Goal: Information Seeking & Learning: Check status

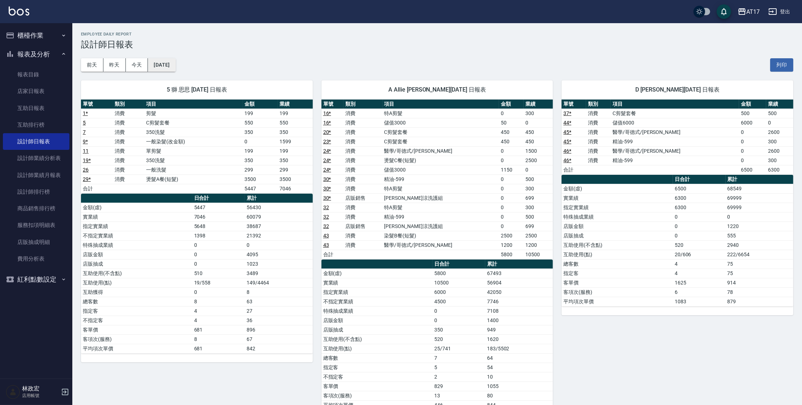
click at [165, 64] on button "[DATE]" at bounding box center [161, 64] width 27 height 13
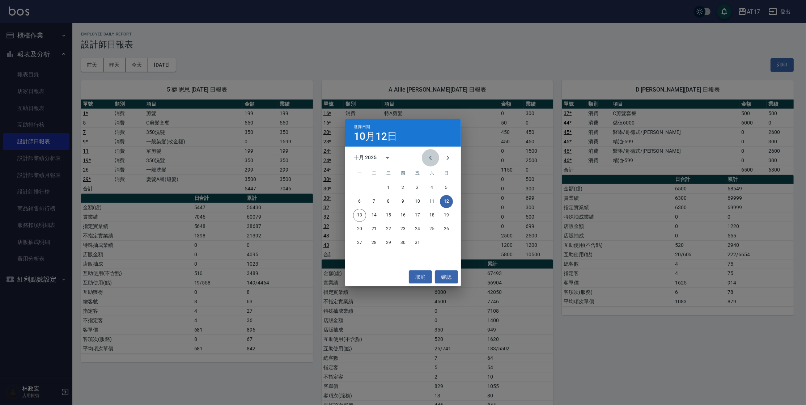
click at [434, 155] on icon "Previous month" at bounding box center [430, 157] width 9 height 9
click at [356, 190] on button "1" at bounding box center [359, 187] width 13 height 13
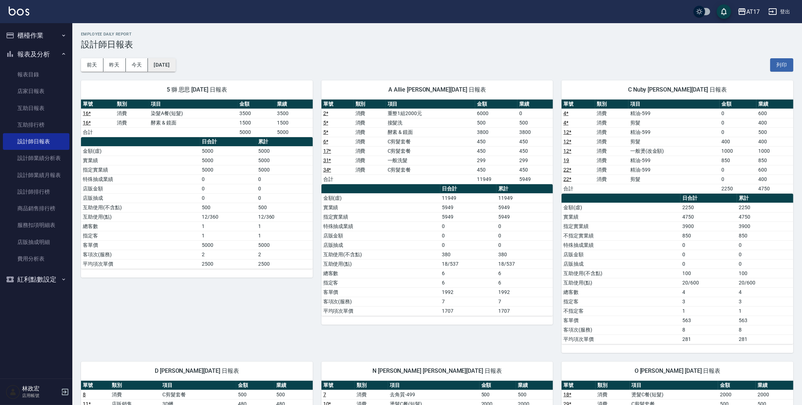
click at [175, 66] on button "[DATE]" at bounding box center [161, 64] width 27 height 13
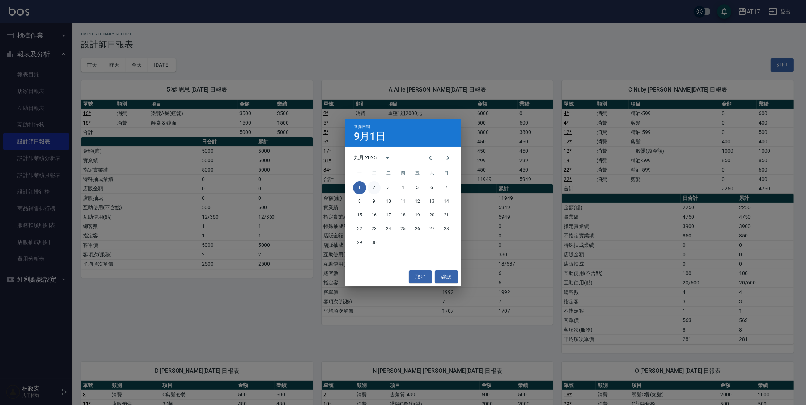
click at [375, 189] on button "2" at bounding box center [374, 187] width 13 height 13
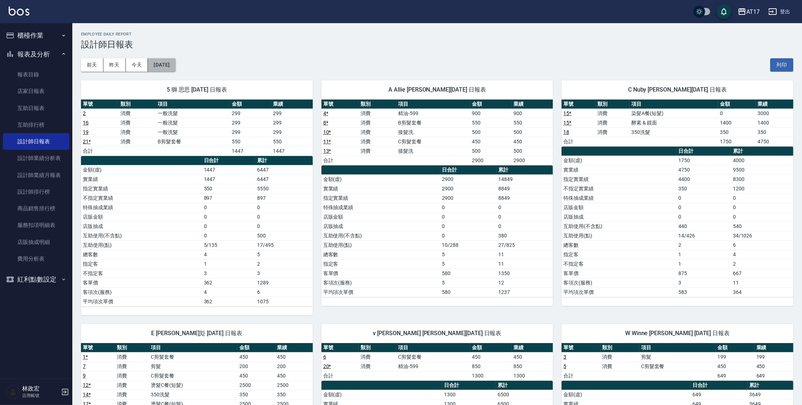
click at [175, 68] on button "[DATE]" at bounding box center [161, 64] width 27 height 13
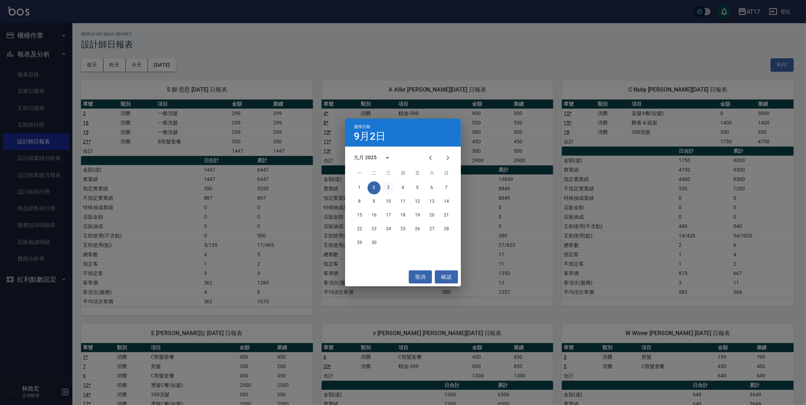
click at [385, 186] on button "3" at bounding box center [388, 187] width 13 height 13
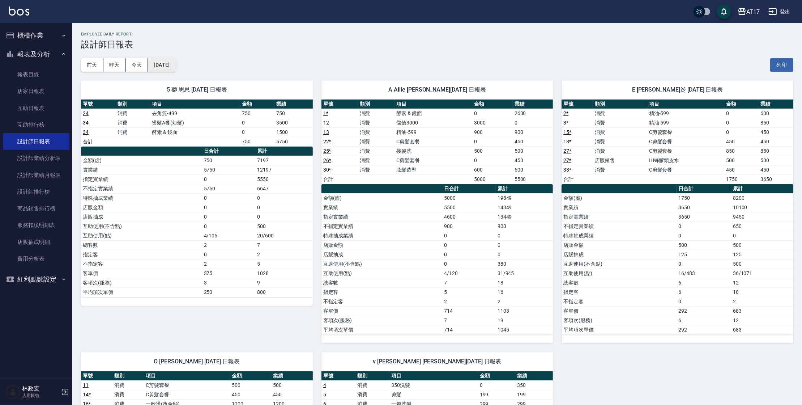
click at [175, 66] on button "[DATE]" at bounding box center [161, 64] width 27 height 13
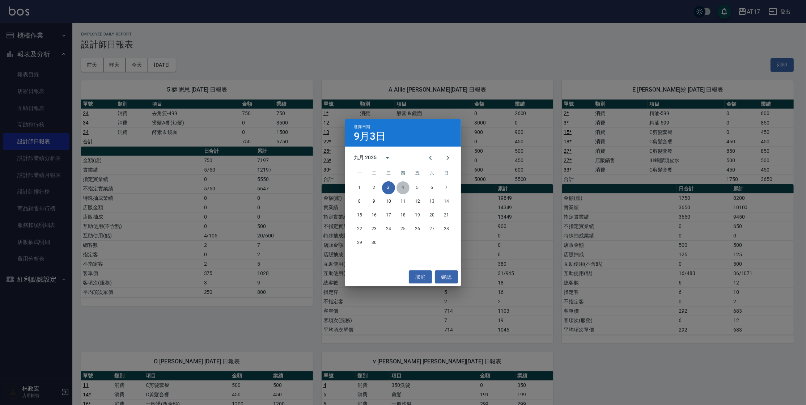
click at [404, 189] on button "4" at bounding box center [403, 187] width 13 height 13
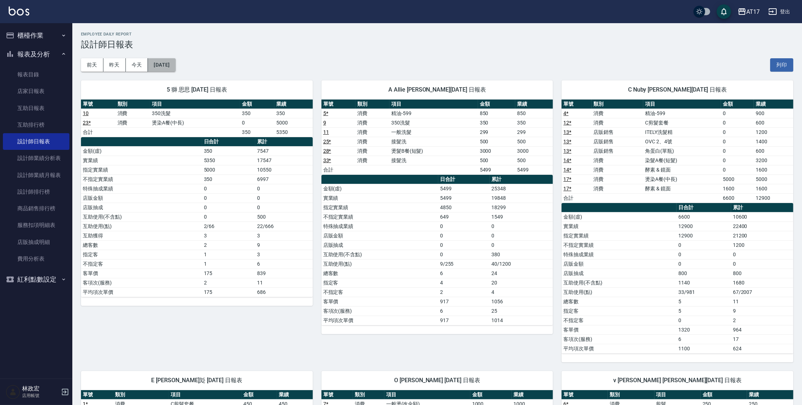
click at [162, 69] on button "[DATE]" at bounding box center [161, 64] width 27 height 13
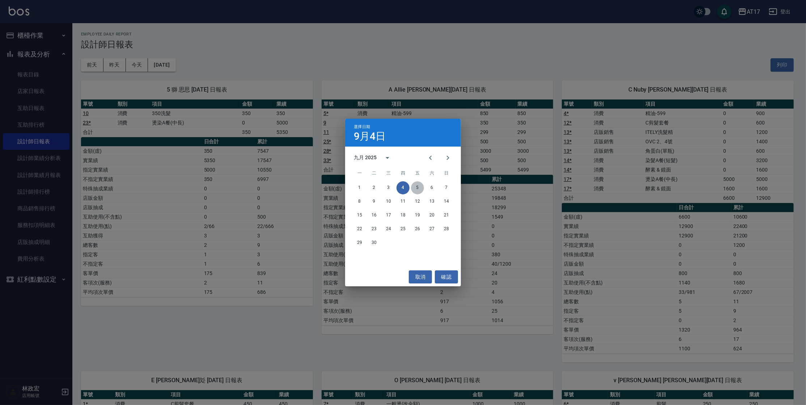
click at [419, 187] on button "5" at bounding box center [417, 187] width 13 height 13
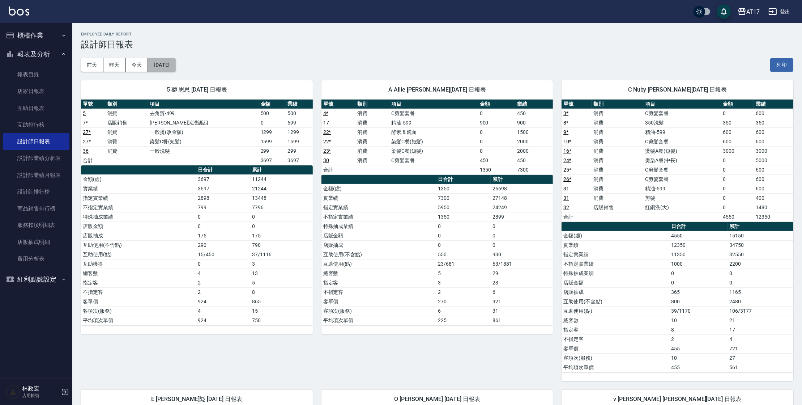
click at [166, 63] on button "[DATE]" at bounding box center [161, 64] width 27 height 13
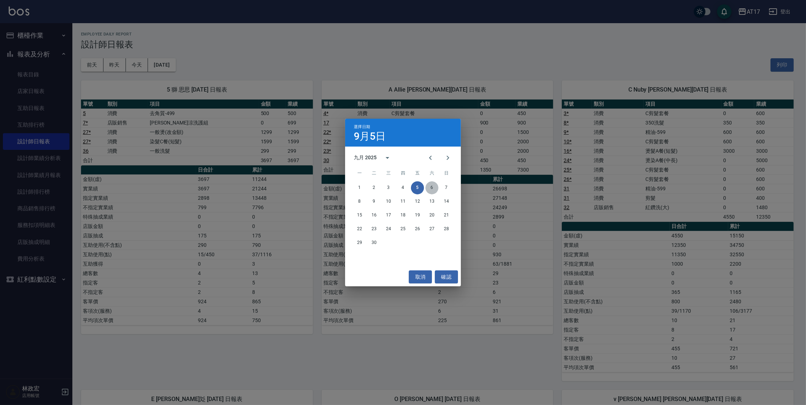
click at [435, 186] on button "6" at bounding box center [431, 187] width 13 height 13
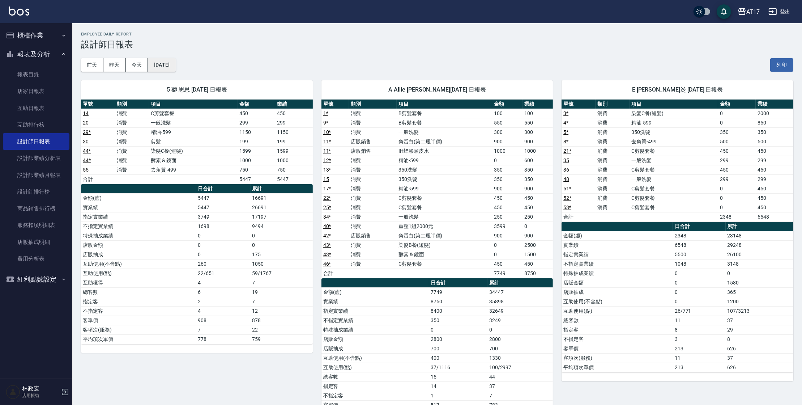
click at [157, 68] on button "[DATE]" at bounding box center [161, 64] width 27 height 13
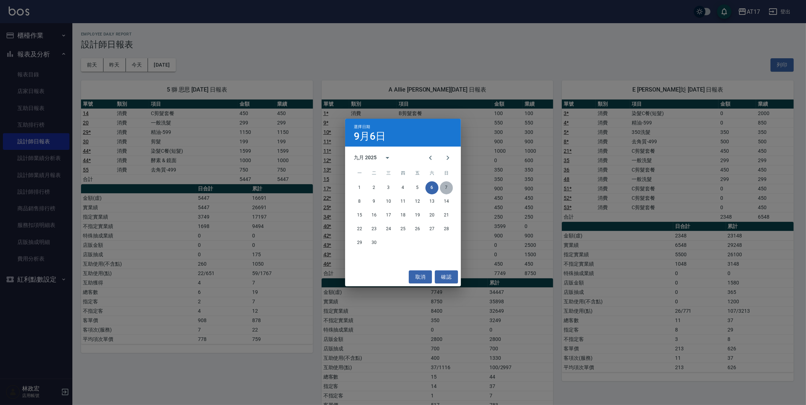
click at [445, 186] on button "7" at bounding box center [446, 187] width 13 height 13
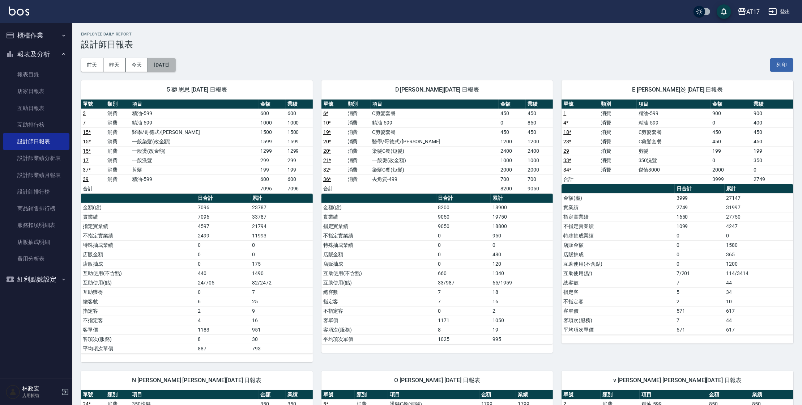
click at [175, 64] on button "[DATE]" at bounding box center [161, 64] width 27 height 13
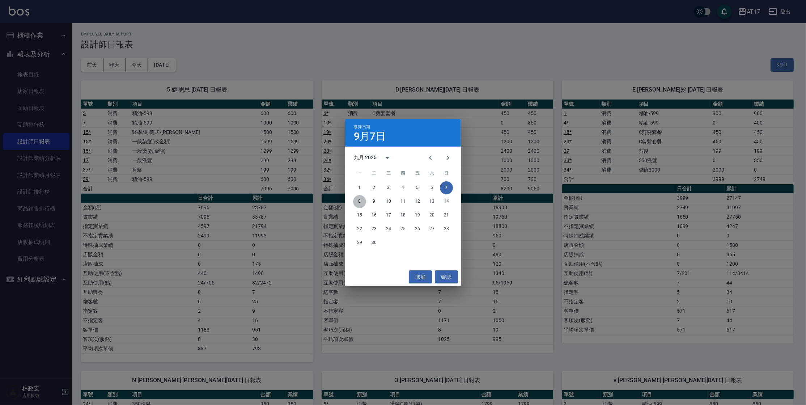
click at [358, 200] on button "8" at bounding box center [359, 201] width 13 height 13
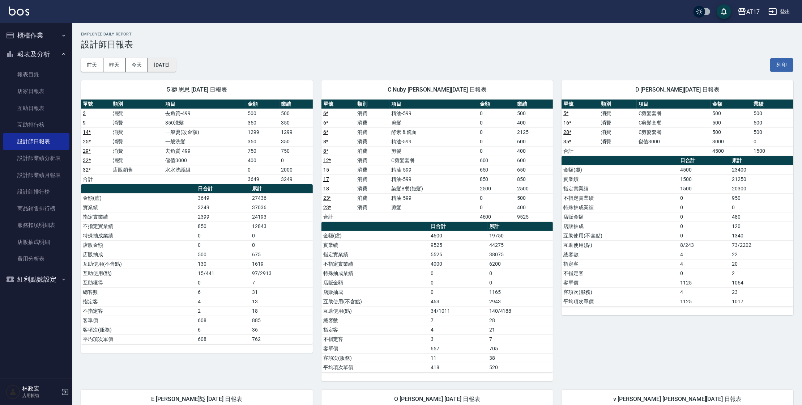
click at [163, 65] on button "[DATE]" at bounding box center [161, 64] width 27 height 13
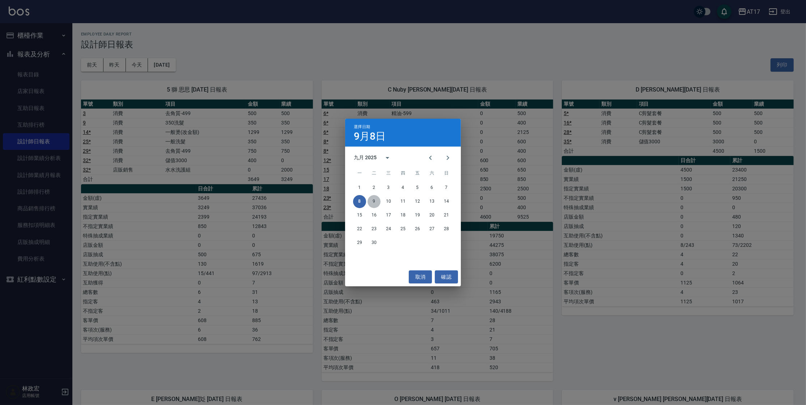
click at [372, 202] on button "9" at bounding box center [374, 201] width 13 height 13
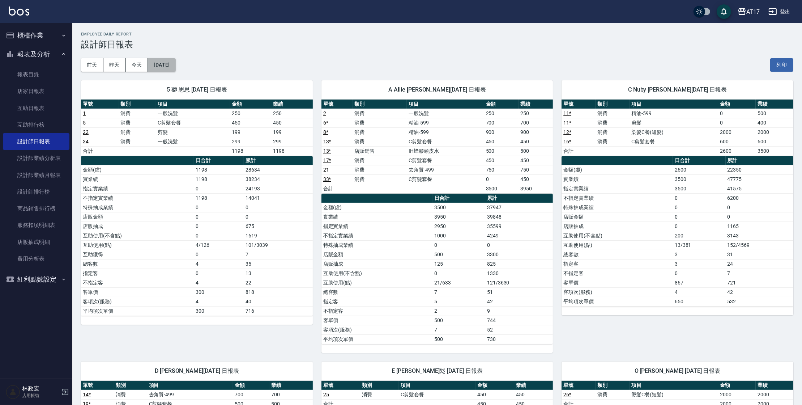
click at [175, 64] on button "[DATE]" at bounding box center [161, 64] width 27 height 13
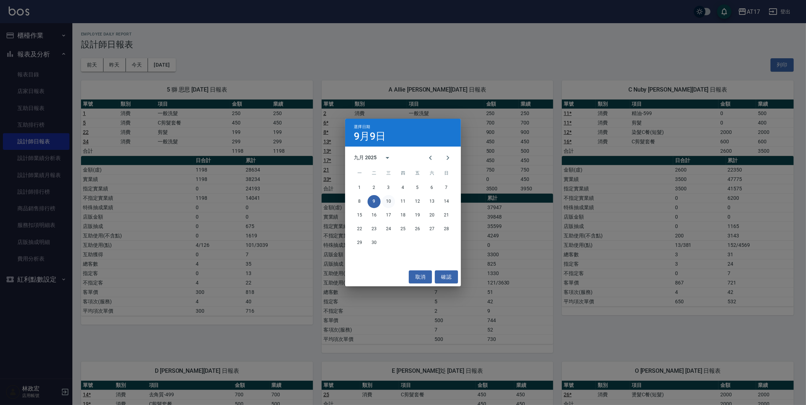
click at [391, 204] on button "10" at bounding box center [388, 201] width 13 height 13
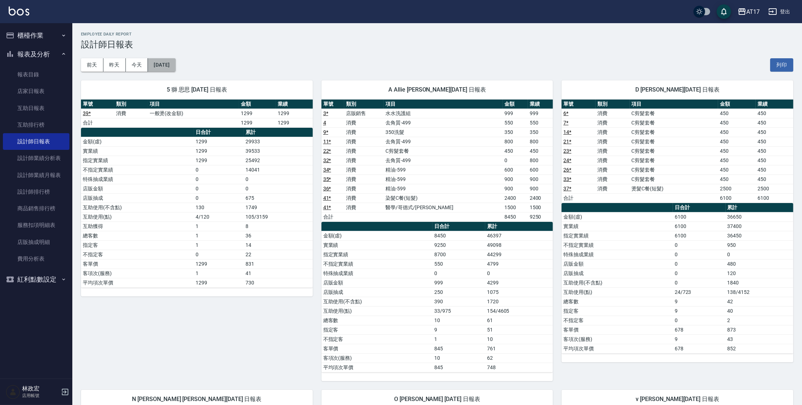
click at [171, 70] on button "[DATE]" at bounding box center [161, 64] width 27 height 13
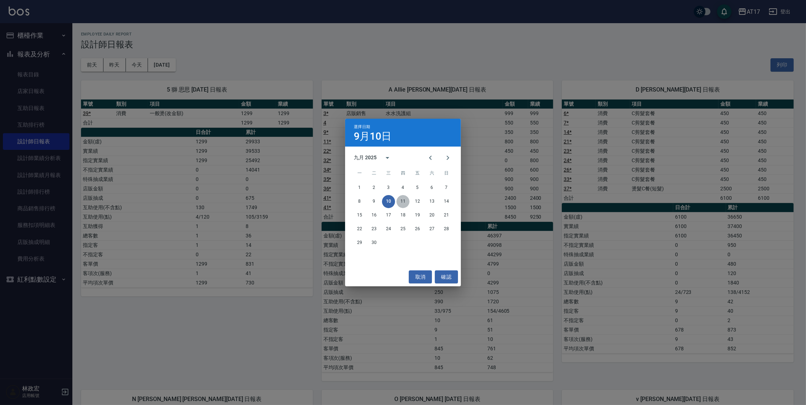
click at [403, 203] on button "11" at bounding box center [403, 201] width 13 height 13
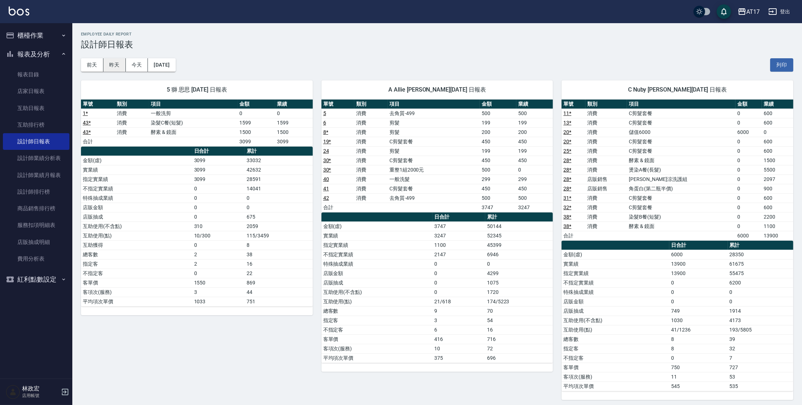
click at [119, 69] on button "昨天" at bounding box center [114, 64] width 22 height 13
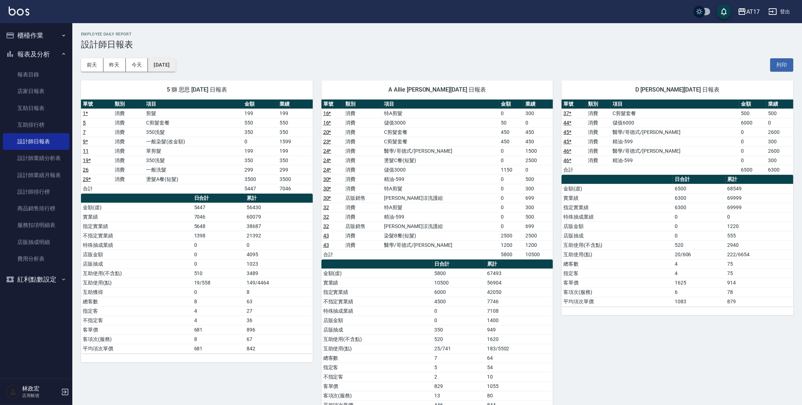
click at [156, 65] on button "[DATE]" at bounding box center [161, 64] width 27 height 13
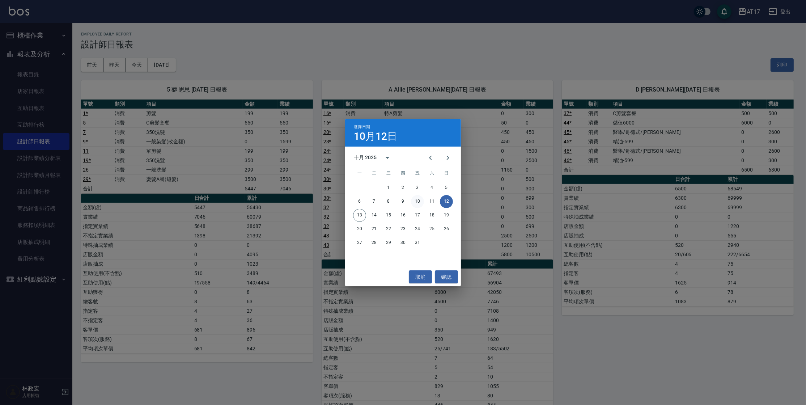
click at [420, 201] on button "10" at bounding box center [417, 201] width 13 height 13
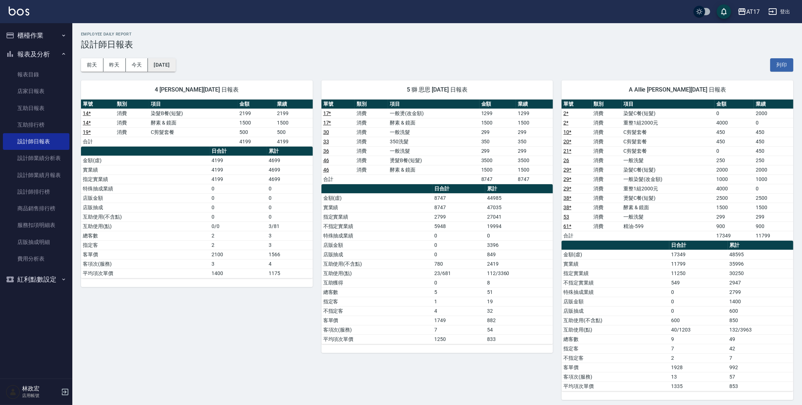
click at [175, 70] on button "[DATE]" at bounding box center [161, 64] width 27 height 13
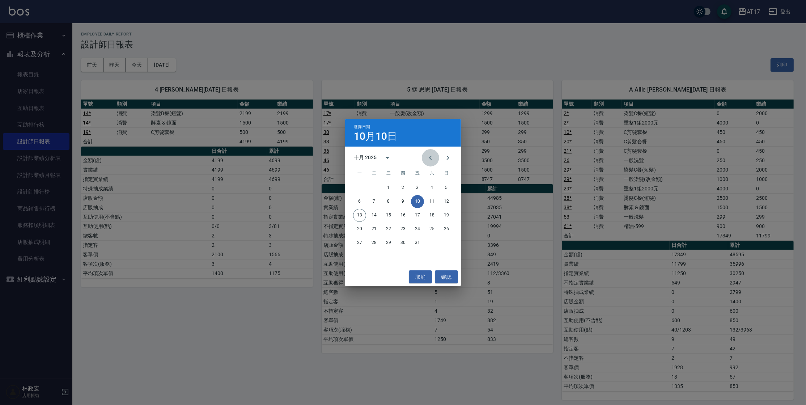
click at [427, 157] on icon "Previous month" at bounding box center [430, 157] width 9 height 9
click at [390, 203] on button "10" at bounding box center [388, 201] width 13 height 13
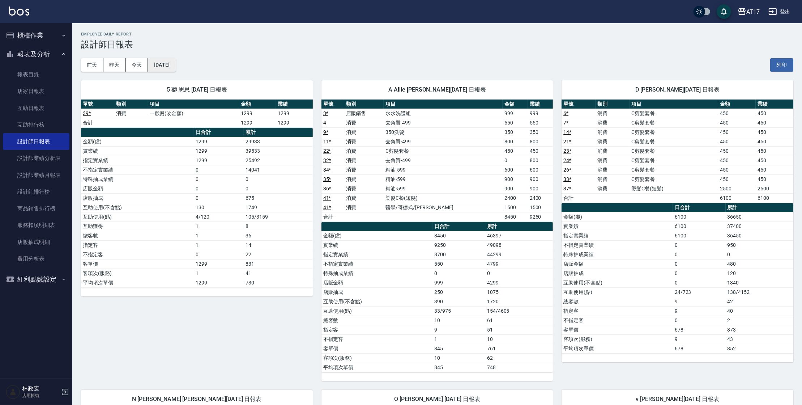
click at [168, 62] on button "[DATE]" at bounding box center [161, 64] width 27 height 13
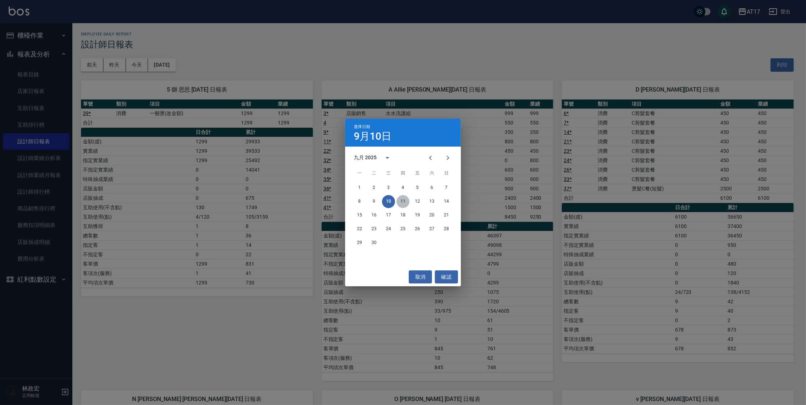
click at [399, 202] on button "11" at bounding box center [403, 201] width 13 height 13
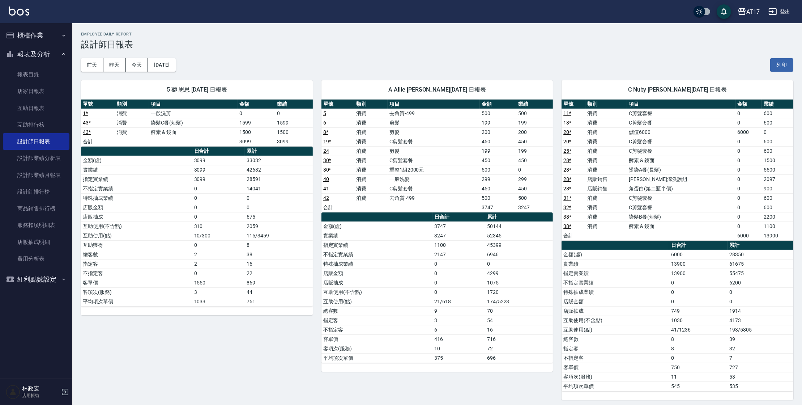
drag, startPoint x: 128, startPoint y: 22, endPoint x: 151, endPoint y: 132, distance: 112.0
click at [170, 55] on div "[DATE] [DATE] [DATE] [DATE] 列印" at bounding box center [437, 65] width 713 height 31
click at [172, 65] on button "[DATE]" at bounding box center [161, 64] width 27 height 13
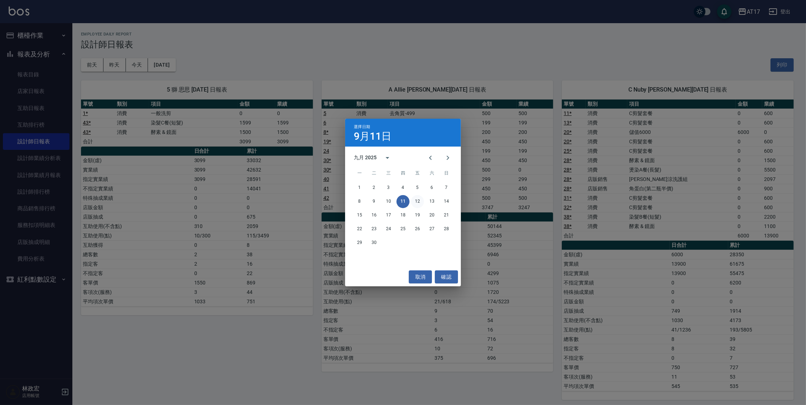
click at [418, 202] on button "12" at bounding box center [417, 201] width 13 height 13
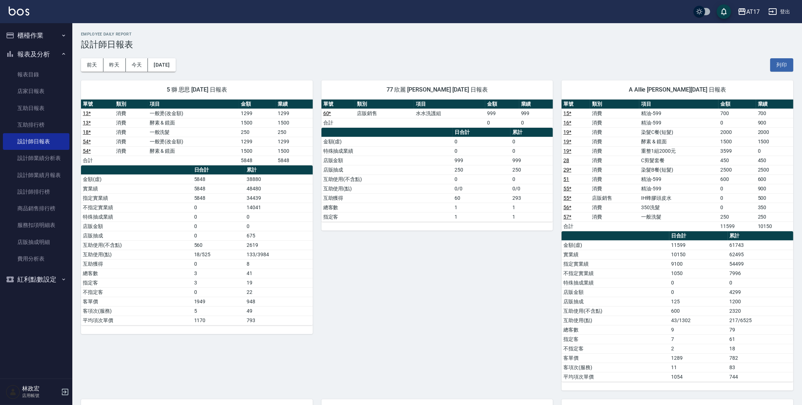
click at [162, 72] on div "5 獅 思思 [DATE] 日報表 單號 類別 項目 金額 業績 13 * 消費 一般燙(改金額) 1299 1299 13 * 消費 酵素 & 鏡面 150…" at bounding box center [192, 231] width 241 height 319
click at [167, 66] on button "[DATE]" at bounding box center [161, 64] width 27 height 13
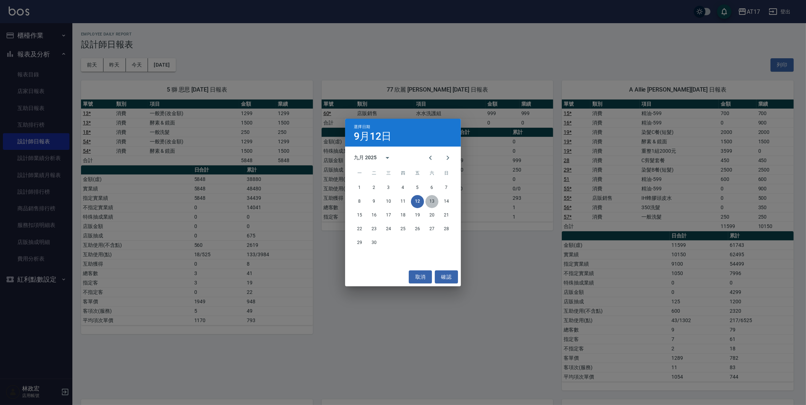
click at [431, 203] on button "13" at bounding box center [431, 201] width 13 height 13
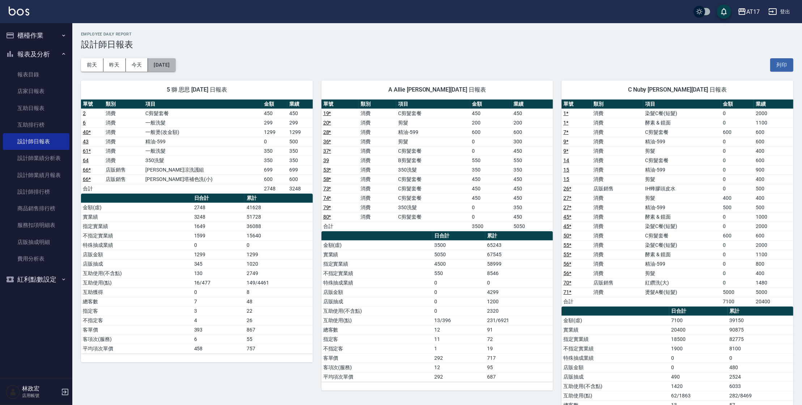
click at [172, 65] on button "[DATE]" at bounding box center [161, 64] width 27 height 13
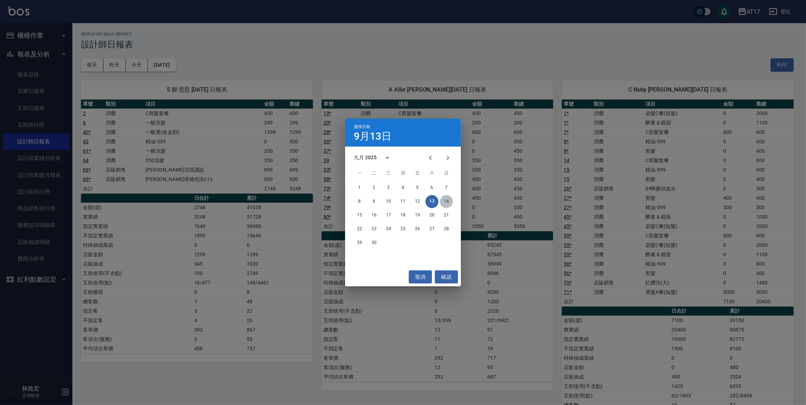
click at [443, 200] on button "14" at bounding box center [446, 201] width 13 height 13
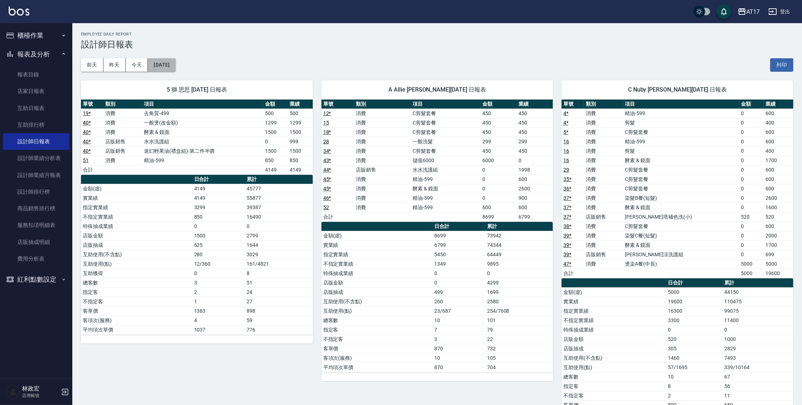
click at [175, 63] on button "[DATE]" at bounding box center [161, 64] width 27 height 13
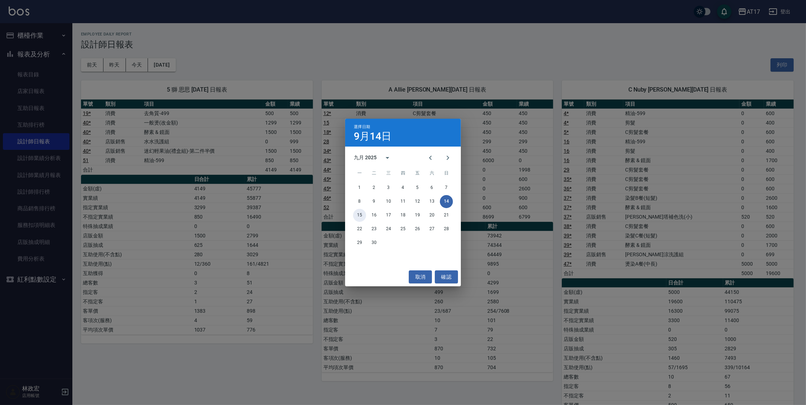
click at [360, 213] on button "15" at bounding box center [359, 215] width 13 height 13
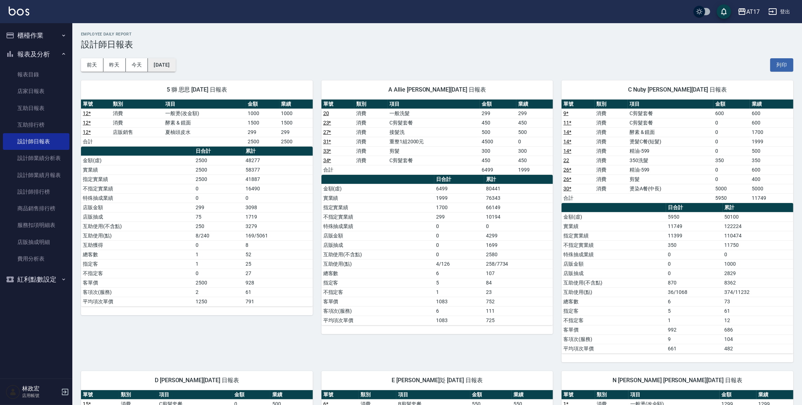
click at [175, 68] on button "[DATE]" at bounding box center [161, 64] width 27 height 13
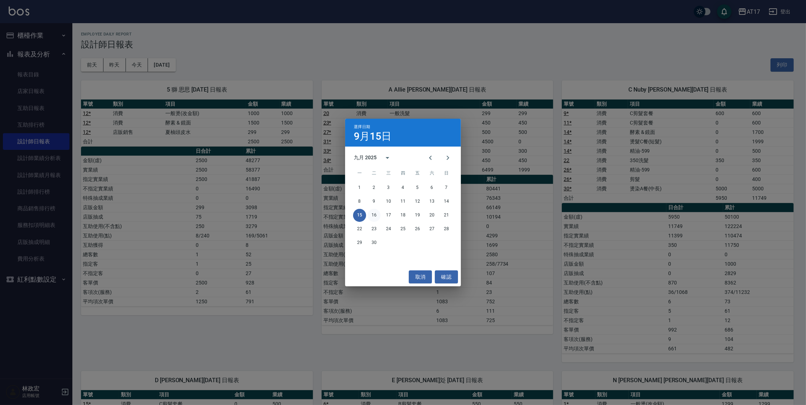
click at [375, 217] on button "16" at bounding box center [374, 215] width 13 height 13
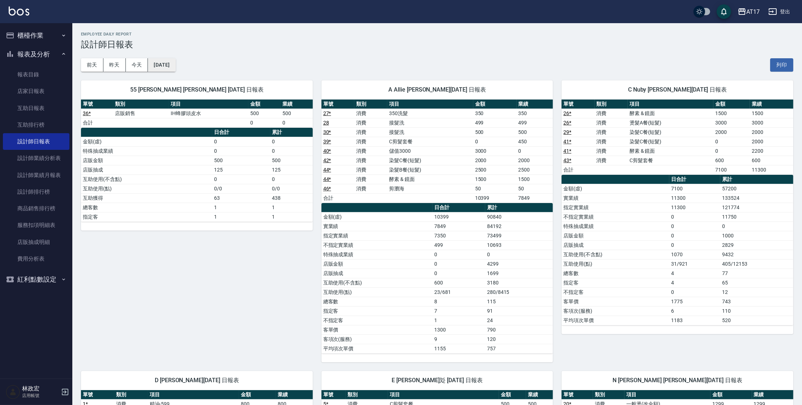
click at [170, 67] on button "[DATE]" at bounding box center [161, 64] width 27 height 13
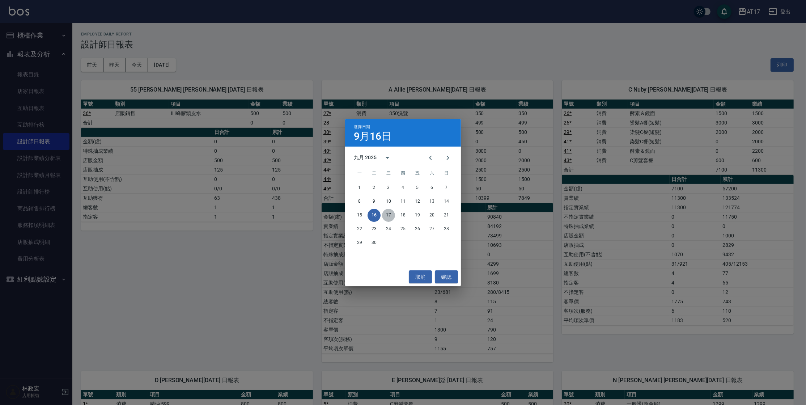
click at [391, 213] on button "17" at bounding box center [388, 215] width 13 height 13
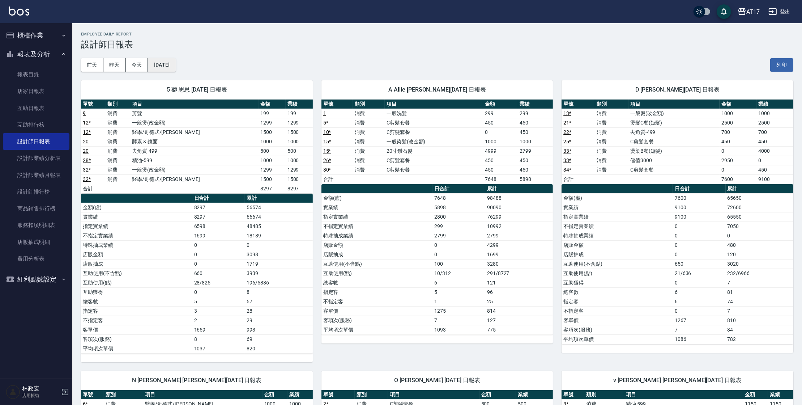
click at [169, 68] on button "[DATE]" at bounding box center [161, 64] width 27 height 13
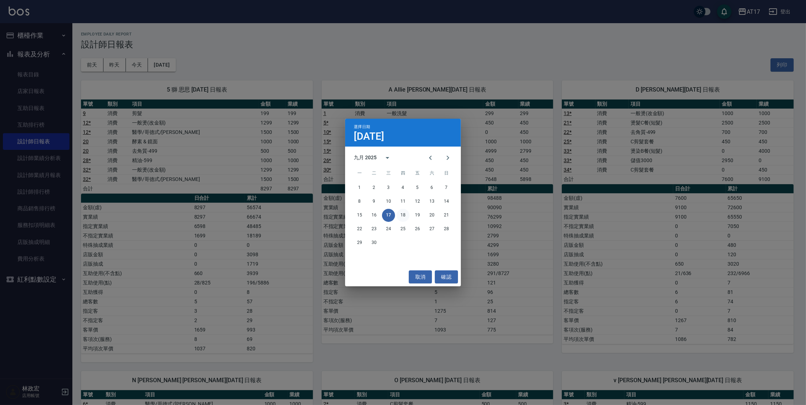
click at [402, 219] on button "18" at bounding box center [403, 215] width 13 height 13
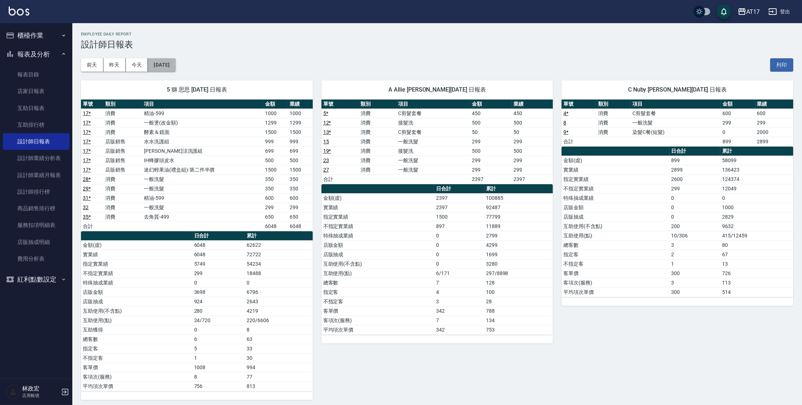
click at [167, 66] on button "[DATE]" at bounding box center [161, 64] width 27 height 13
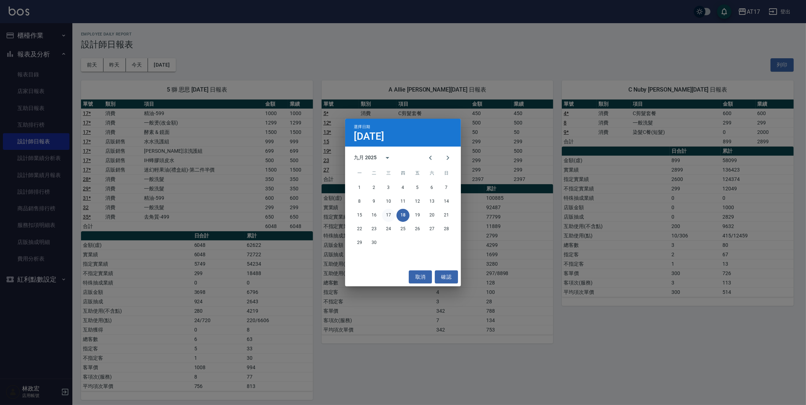
click at [389, 216] on button "17" at bounding box center [388, 215] width 13 height 13
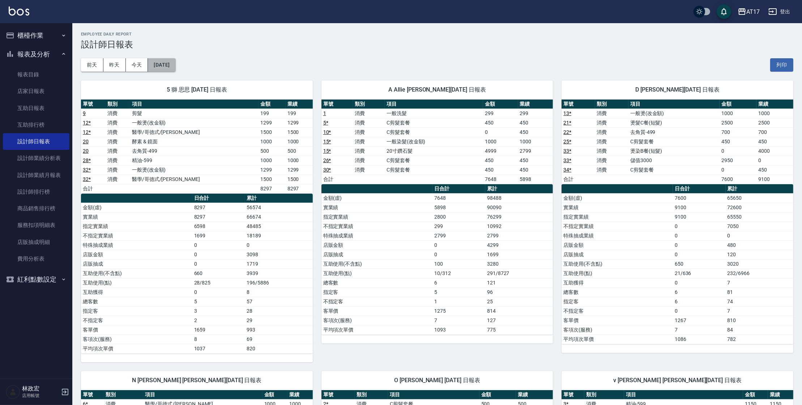
click at [169, 60] on button "[DATE]" at bounding box center [161, 64] width 27 height 13
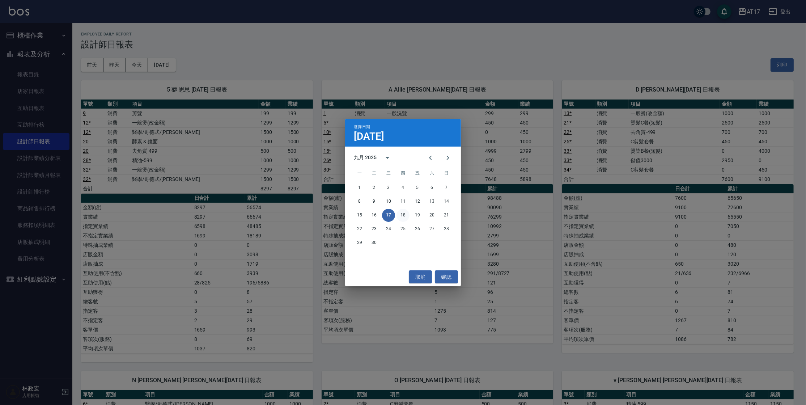
click at [406, 217] on button "18" at bounding box center [403, 215] width 13 height 13
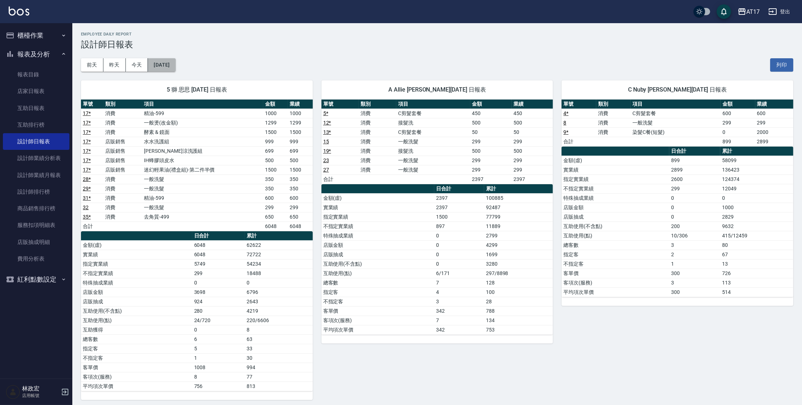
click at [175, 68] on button "[DATE]" at bounding box center [161, 64] width 27 height 13
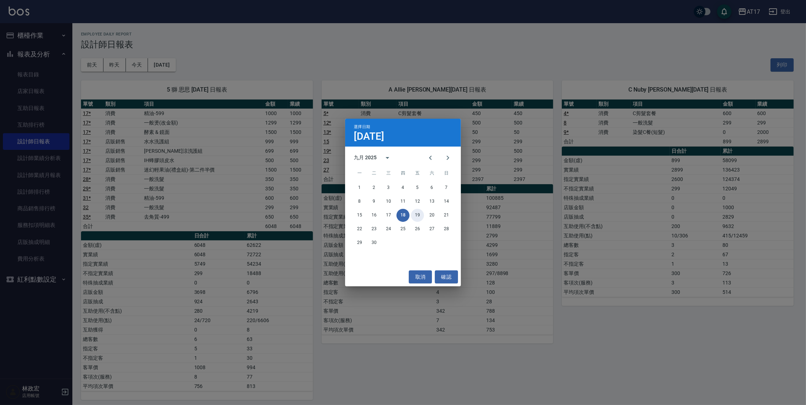
click at [421, 214] on button "19" at bounding box center [417, 215] width 13 height 13
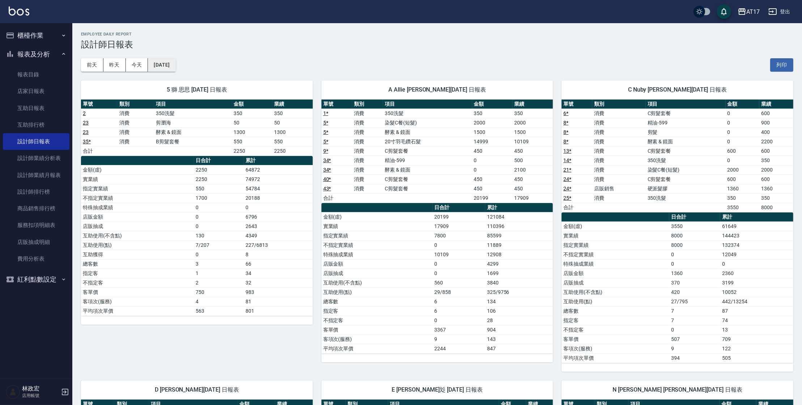
click at [173, 68] on button "[DATE]" at bounding box center [161, 64] width 27 height 13
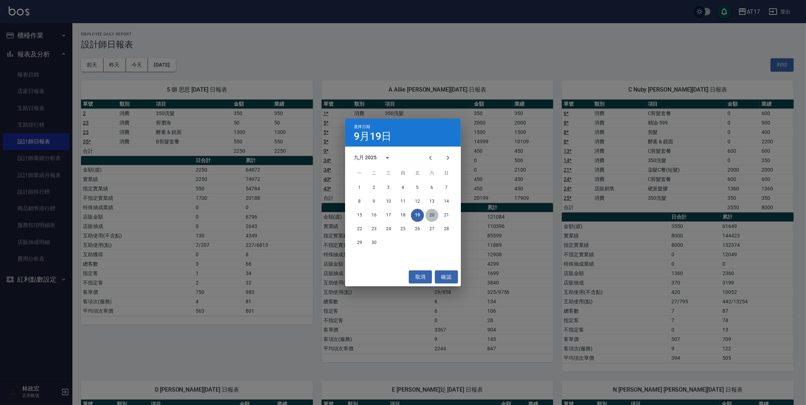
click at [436, 216] on button "20" at bounding box center [431, 215] width 13 height 13
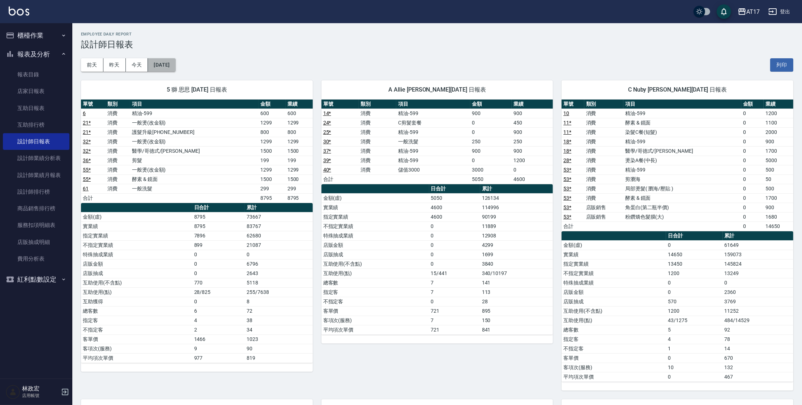
click at [169, 61] on button "[DATE]" at bounding box center [161, 64] width 27 height 13
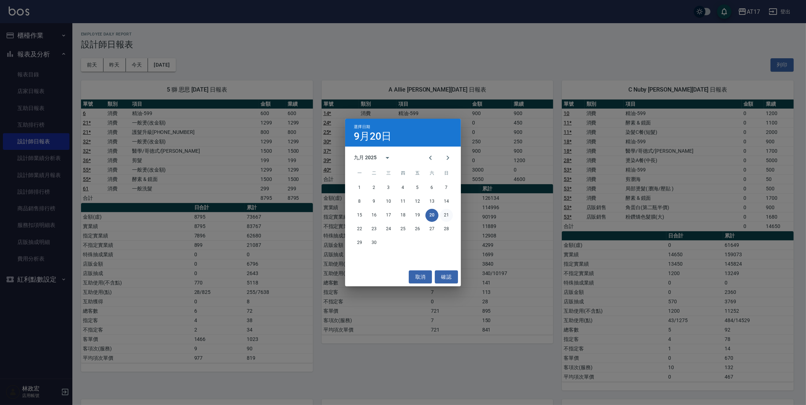
click at [451, 217] on button "21" at bounding box center [446, 215] width 13 height 13
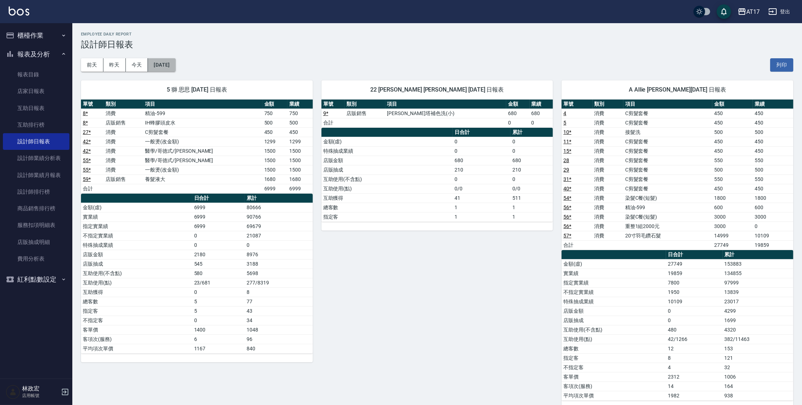
click at [163, 67] on button "[DATE]" at bounding box center [161, 64] width 27 height 13
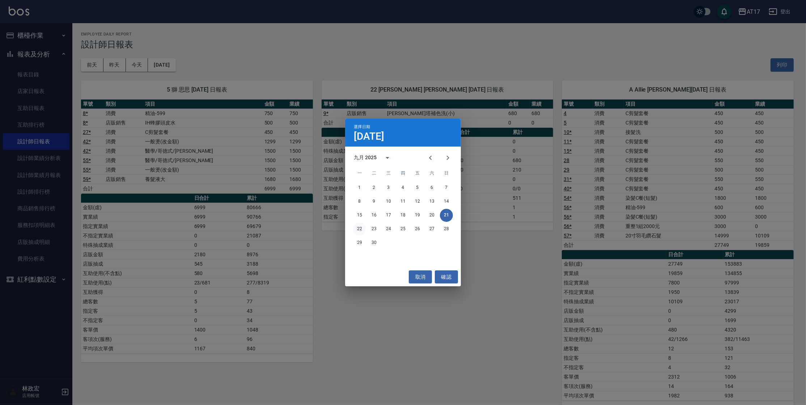
click at [359, 230] on button "22" at bounding box center [359, 228] width 13 height 13
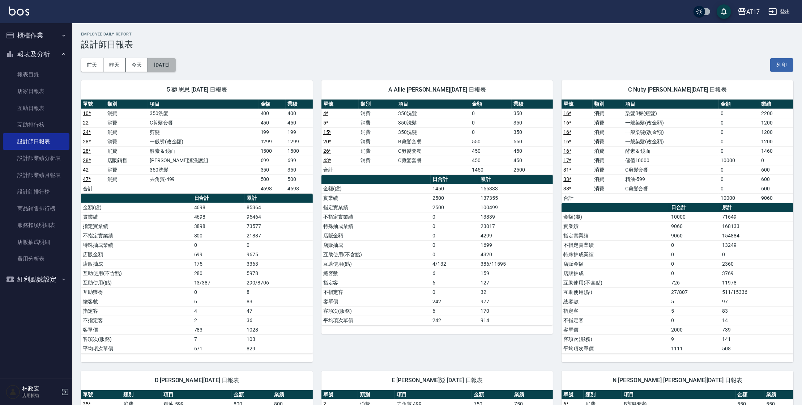
click at [159, 67] on button "[DATE]" at bounding box center [161, 64] width 27 height 13
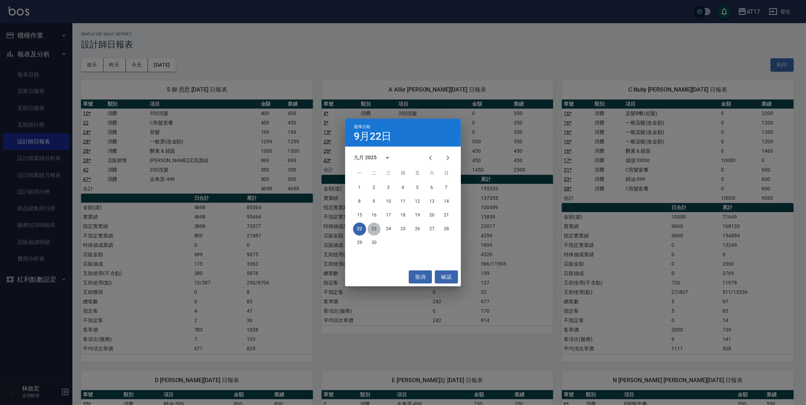
click at [375, 227] on button "23" at bounding box center [374, 228] width 13 height 13
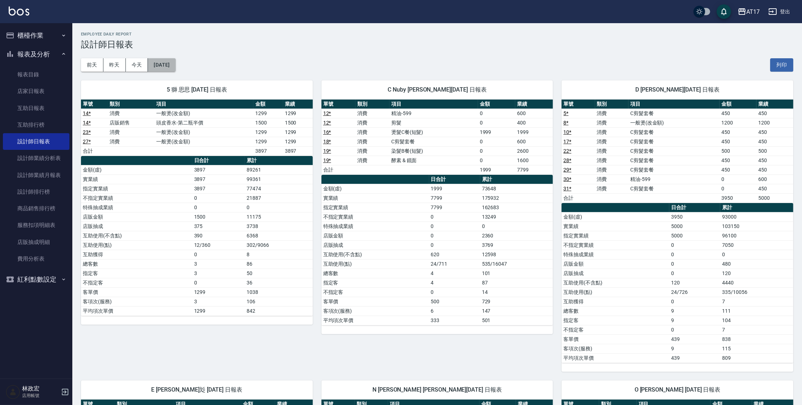
click at [175, 62] on button "[DATE]" at bounding box center [161, 64] width 27 height 13
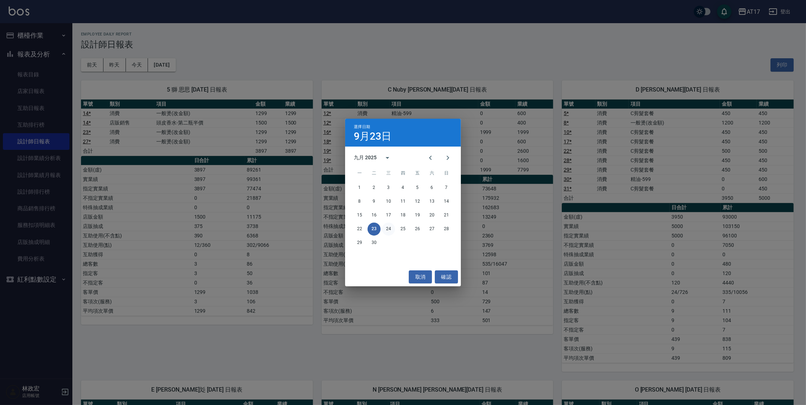
click at [391, 228] on button "24" at bounding box center [388, 228] width 13 height 13
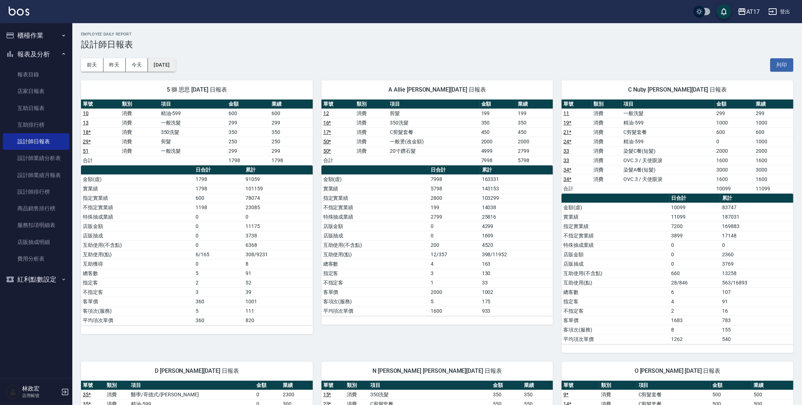
click at [188, 62] on div "[DATE] [DATE] [DATE] [DATE] 列印" at bounding box center [437, 65] width 713 height 31
click at [175, 63] on button "[DATE]" at bounding box center [161, 64] width 27 height 13
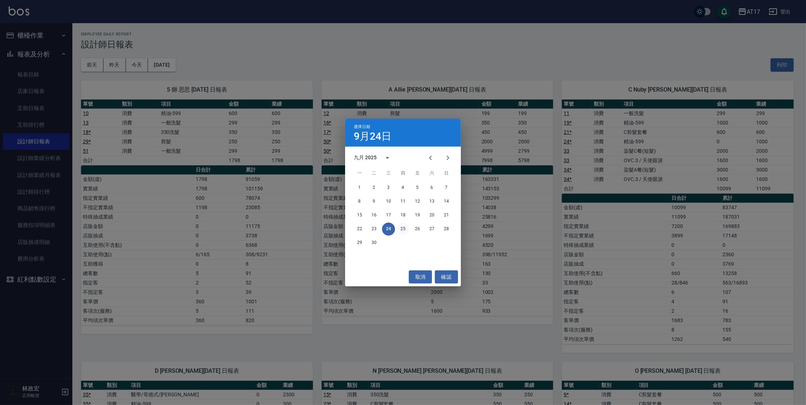
click at [404, 230] on button "25" at bounding box center [403, 228] width 13 height 13
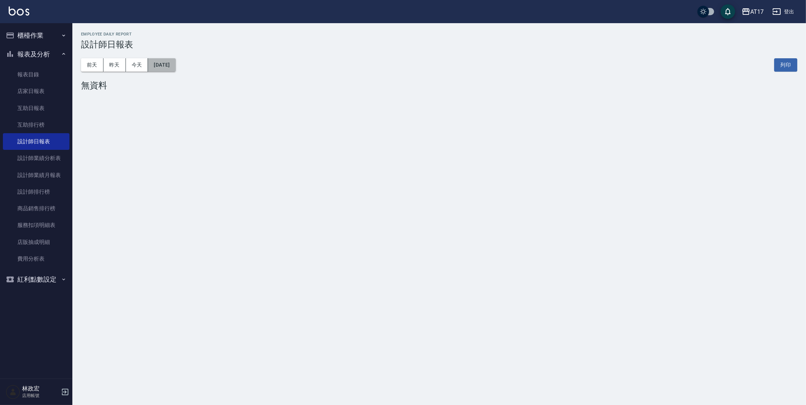
click at [172, 68] on button "[DATE]" at bounding box center [161, 64] width 27 height 13
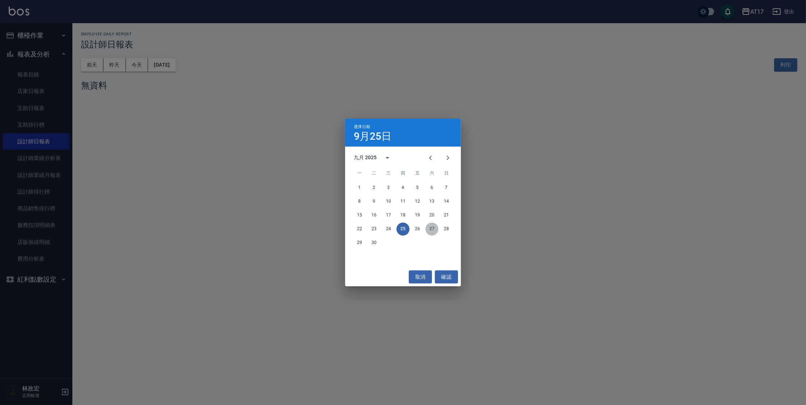
click at [430, 228] on button "27" at bounding box center [431, 228] width 13 height 13
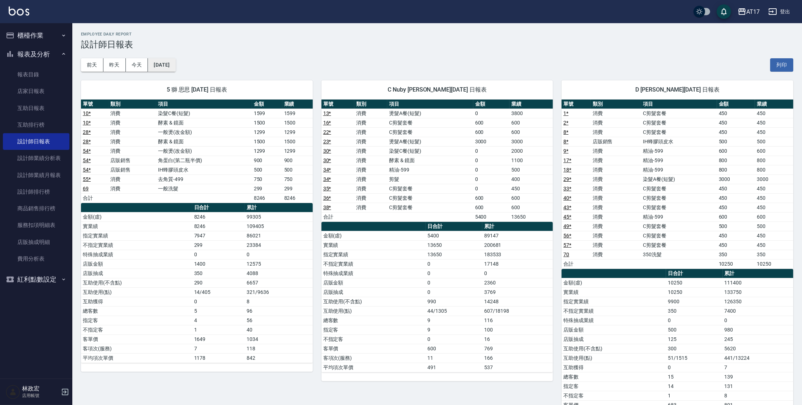
click at [169, 69] on button "[DATE]" at bounding box center [161, 64] width 27 height 13
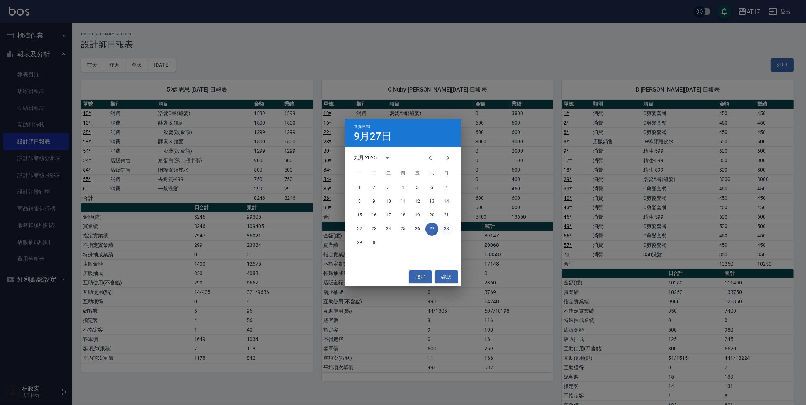
click at [452, 230] on button "28" at bounding box center [446, 228] width 13 height 13
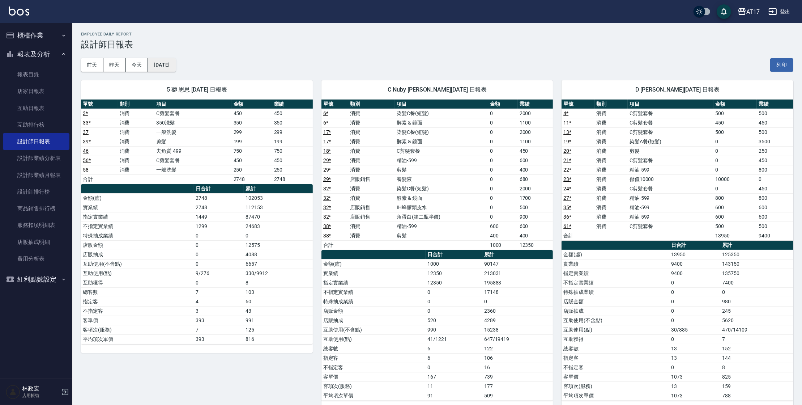
click at [175, 66] on button "[DATE]" at bounding box center [161, 64] width 27 height 13
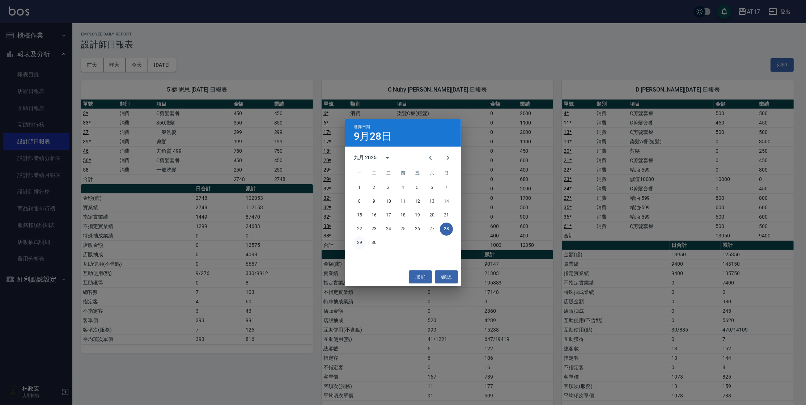
click at [359, 243] on button "29" at bounding box center [359, 242] width 13 height 13
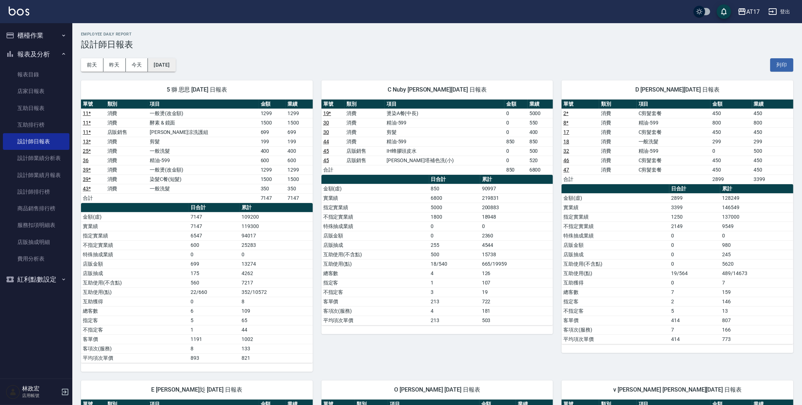
click at [163, 64] on button "[DATE]" at bounding box center [161, 64] width 27 height 13
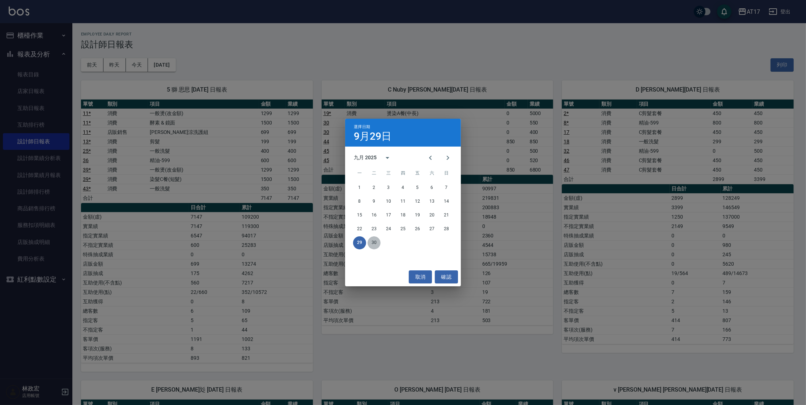
click at [374, 243] on button "30" at bounding box center [374, 242] width 13 height 13
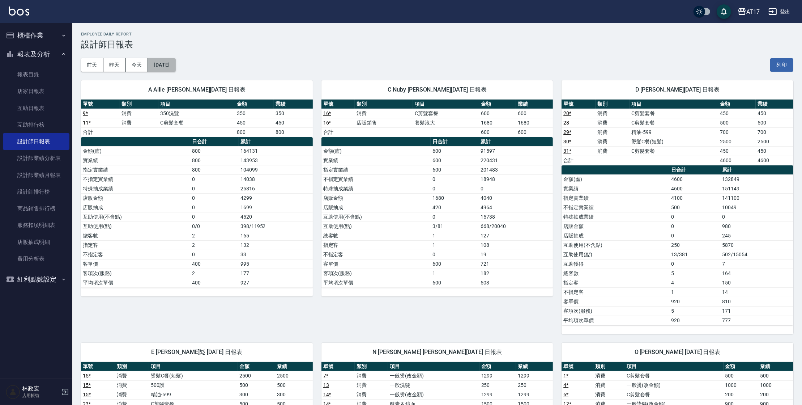
click at [175, 61] on button "[DATE]" at bounding box center [161, 64] width 27 height 13
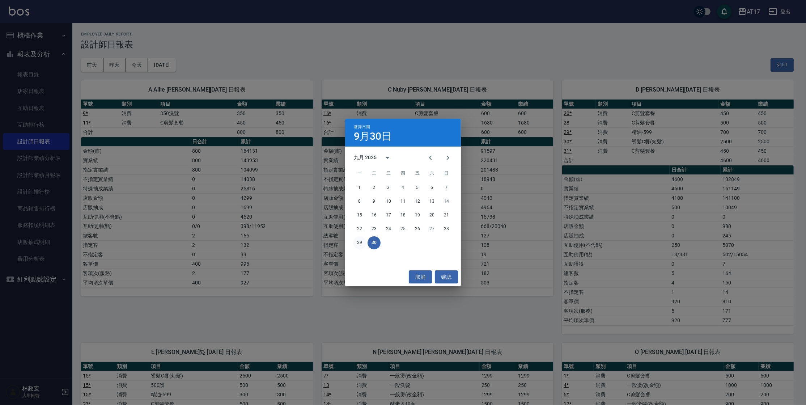
click at [363, 242] on button "29" at bounding box center [359, 242] width 13 height 13
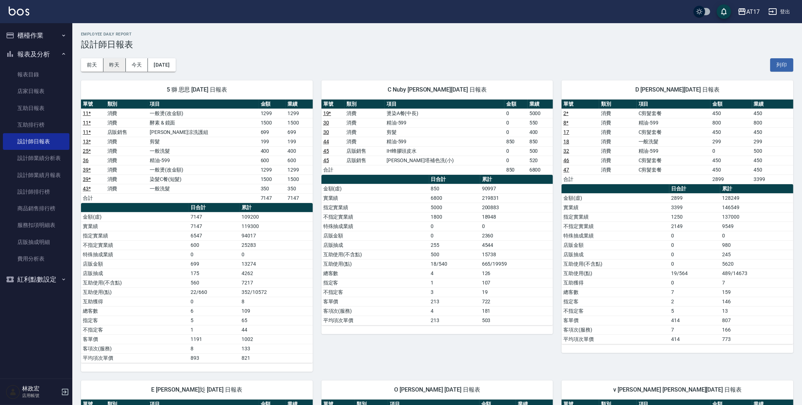
click at [116, 65] on button "昨天" at bounding box center [114, 64] width 22 height 13
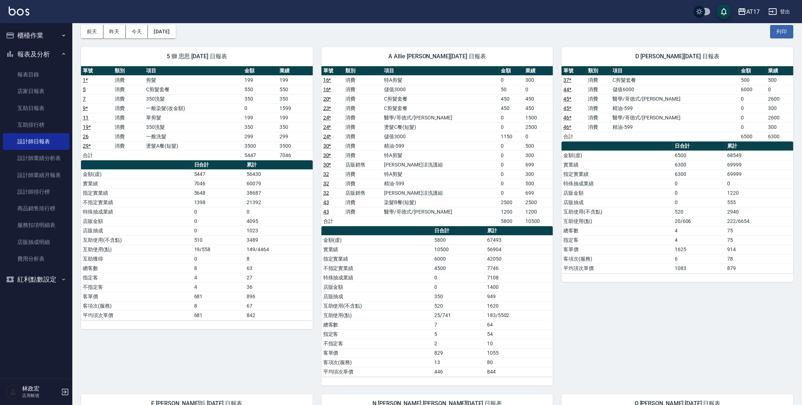
scroll to position [30, 0]
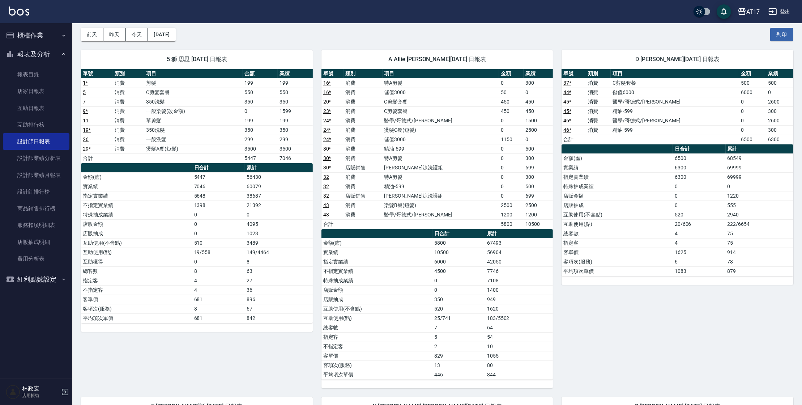
click at [801, 206] on div "AT17 [DATE] 設計師日報表 列印時間： [DATE][PHONE_NUMBER]:54 Employee Daily Report 設計師日報表 […" at bounding box center [437, 345] width 730 height 704
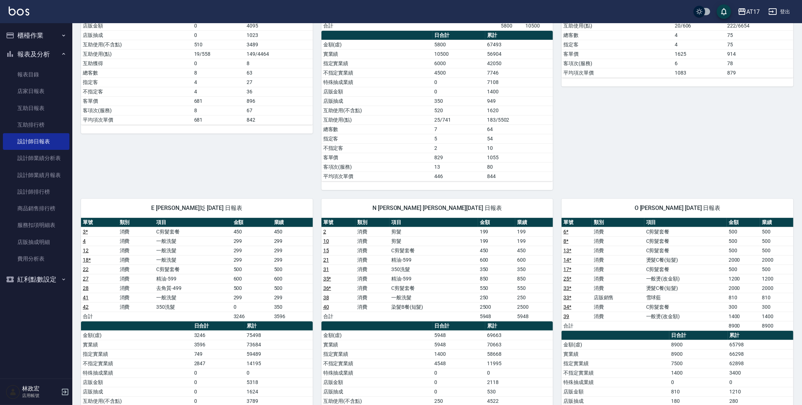
scroll to position [0, 0]
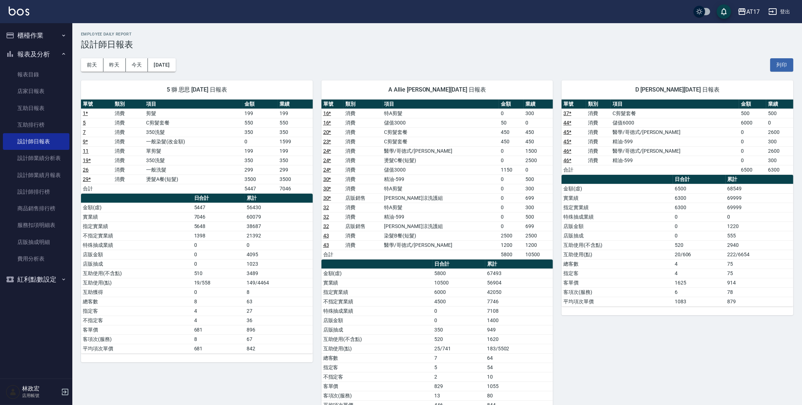
click at [591, 376] on div "D [PERSON_NAME][DATE] 日報表 單號 類別 項目 金額 業績 37 * 消費 C剪髮套餐 500 500 44 * 消費 儲值6000 6…" at bounding box center [673, 245] width 241 height 347
click at [599, 341] on div "D [PERSON_NAME][DATE] 日報表 單號 類別 項目 金額 業績 37 * 消費 C剪髮套餐 500 500 44 * 消費 儲值6000 6…" at bounding box center [673, 245] width 241 height 347
click at [166, 67] on button "[DATE]" at bounding box center [161, 64] width 27 height 13
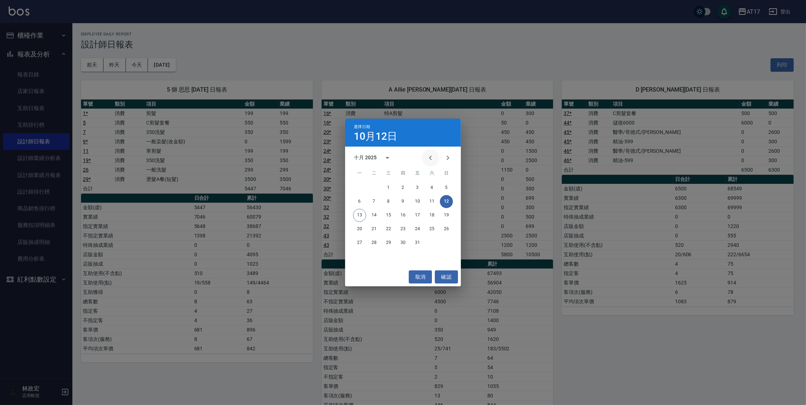
click at [424, 161] on button "Previous month" at bounding box center [430, 157] width 17 height 17
click at [429, 162] on icon "Previous month" at bounding box center [430, 157] width 9 height 9
click at [448, 160] on icon "Next month" at bounding box center [448, 157] width 9 height 9
click at [15, 215] on div "選擇日期 [DATE] 九月 2025 一 二 三 四 五 六 日 1 2 3 4 5 6 7 8 9 10 11 12 13 14 15 16 17 18 …" at bounding box center [403, 202] width 806 height 405
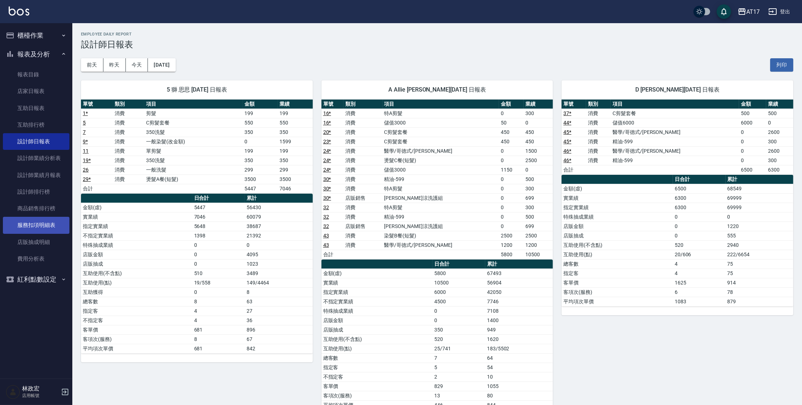
click at [35, 228] on link "服務扣項明細表" at bounding box center [36, 225] width 67 height 17
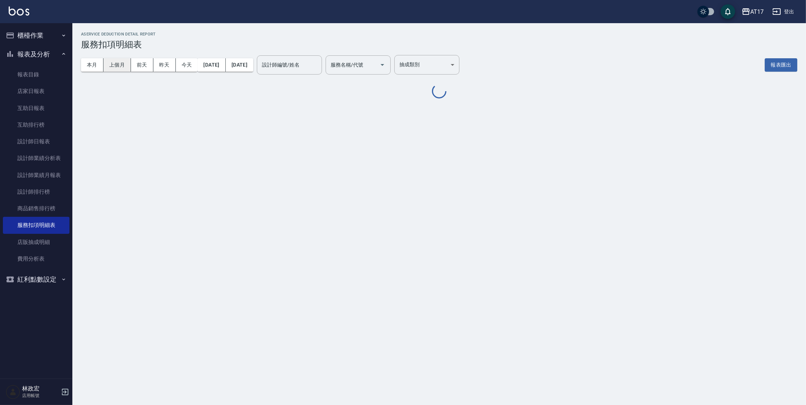
click at [119, 67] on button "上個月" at bounding box center [116, 64] width 27 height 13
click at [319, 65] on input "設計師編號/姓名" at bounding box center [289, 65] width 59 height 13
click at [341, 109] on div "AService Deduction Detail Report 服務扣項明細表 本月 上個月 [DATE] [DATE] [DATE] [DATE] [DA…" at bounding box center [439, 65] width 734 height 85
click at [377, 62] on input "服務名稱/代號" at bounding box center [353, 65] width 48 height 13
click at [387, 67] on icon "Open" at bounding box center [382, 64] width 9 height 9
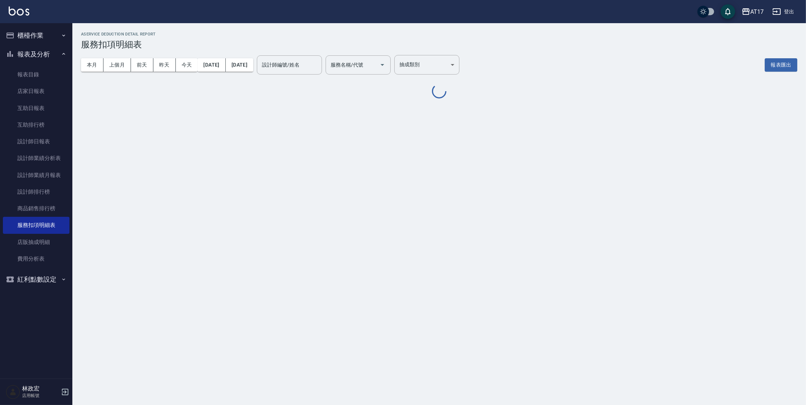
click at [384, 64] on icon "Open" at bounding box center [383, 65] width 4 height 2
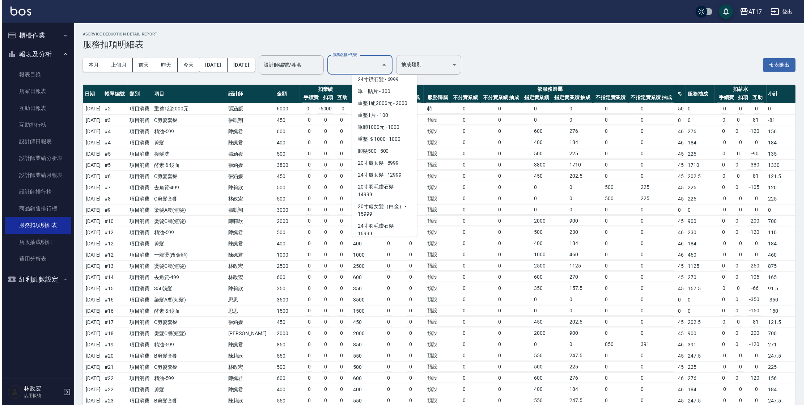
scroll to position [800, 0]
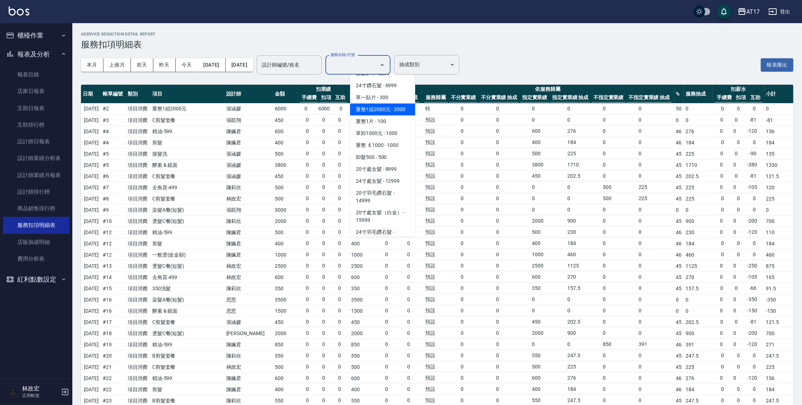
click at [373, 113] on span "重整1組2000元 - 2000" at bounding box center [382, 109] width 65 height 12
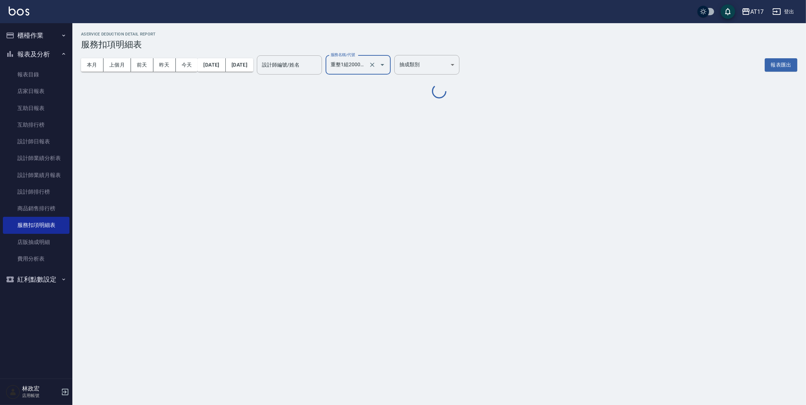
click at [308, 57] on div "設計師編號/姓名" at bounding box center [289, 64] width 65 height 19
drag, startPoint x: 347, startPoint y: 109, endPoint x: 338, endPoint y: 86, distance: 24.1
click at [347, 132] on div "AService Deduction Detail Report 服務扣項明細表 本月 上個月 [DATE] [DATE] [DATE] [DATE] [DA…" at bounding box center [403, 202] width 806 height 405
click at [322, 72] on div "設計師編號/姓名" at bounding box center [289, 64] width 65 height 19
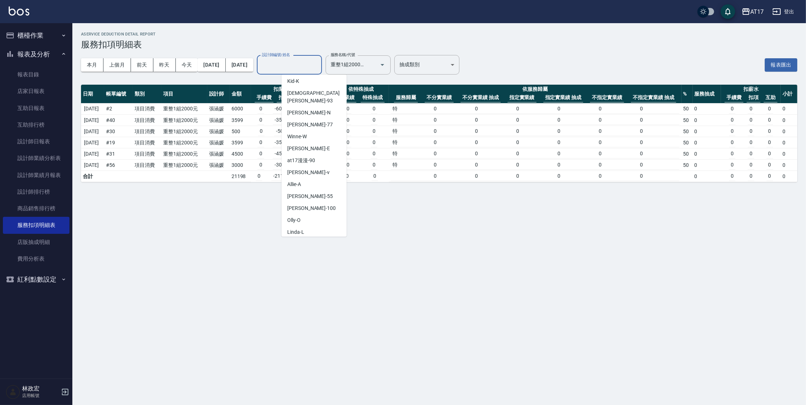
scroll to position [154, 0]
click at [102, 304] on div "AService Deduction Detail Report 服務扣項明細表 本月 上個月 [DATE] [DATE] [DATE] [DATE] [DA…" at bounding box center [403, 202] width 806 height 405
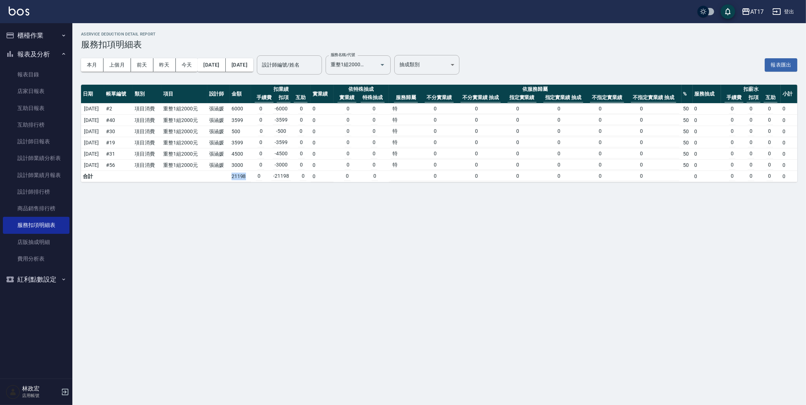
drag, startPoint x: 241, startPoint y: 178, endPoint x: 298, endPoint y: 165, distance: 59.3
click at [270, 171] on tr "合計 21198 0 -21198 0 0 0 0 0 0 0 0 0 0 0 0 0 0 0" at bounding box center [439, 176] width 716 height 11
click at [384, 65] on icon "Open" at bounding box center [383, 65] width 4 height 2
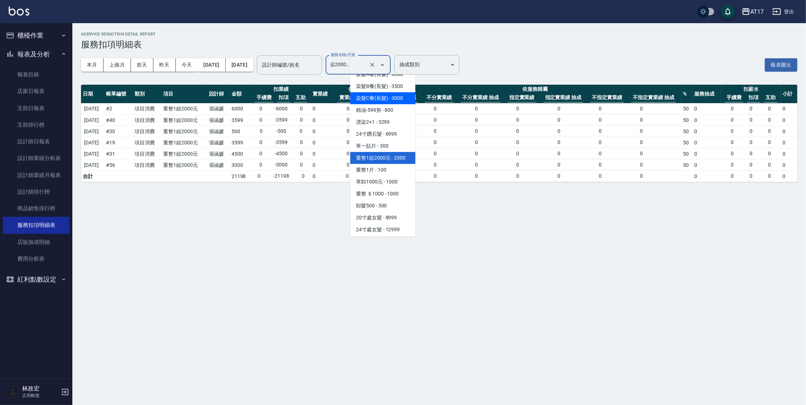
scroll to position [759, 0]
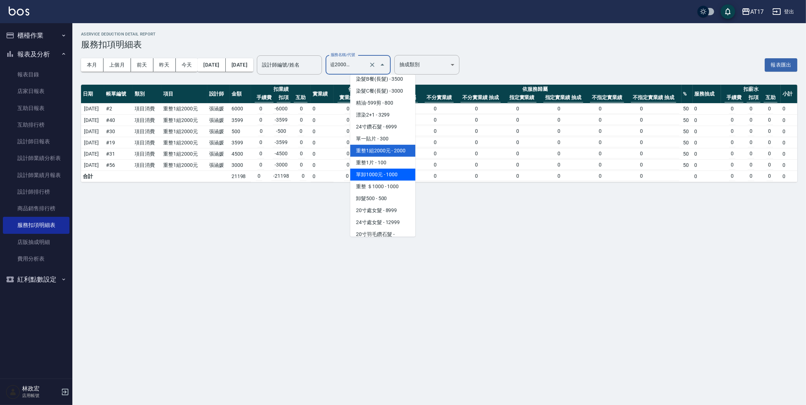
click at [392, 181] on span "單卸1000元 - 1000" at bounding box center [382, 175] width 65 height 12
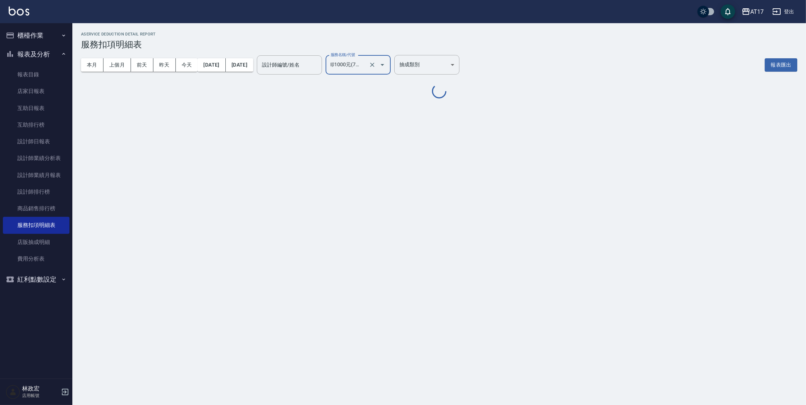
scroll to position [0, 6]
drag, startPoint x: 407, startPoint y: 64, endPoint x: 335, endPoint y: 69, distance: 72.1
click at [342, 69] on div "本月 上個月 [DATE] [DATE] [DATE] [DATE] [DATE] 設計師編號/姓名 設計師編號/姓名 服務名稱/代號 單卸1000元(700…" at bounding box center [270, 65] width 378 height 31
click at [319, 69] on input "設計師編號/姓名" at bounding box center [289, 65] width 59 height 13
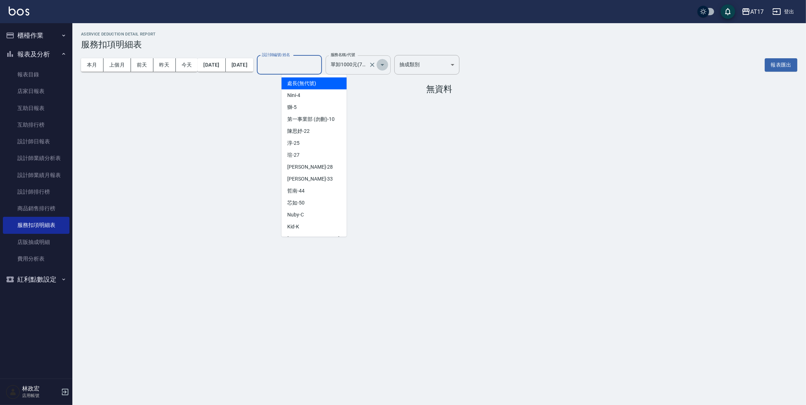
click at [387, 63] on icon "Open" at bounding box center [382, 64] width 9 height 9
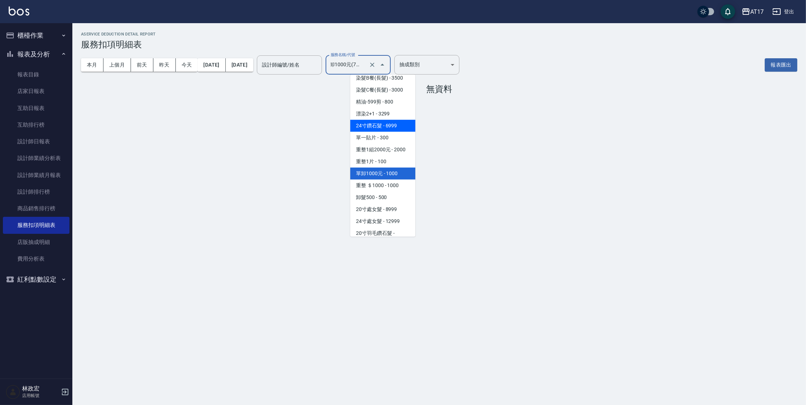
scroll to position [766, 0]
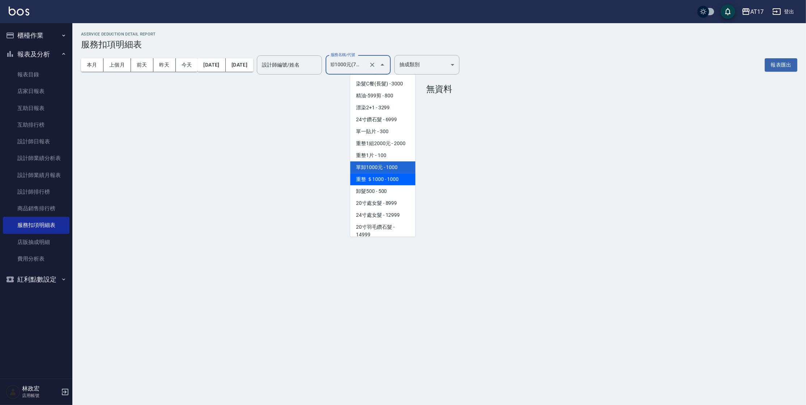
click at [398, 185] on span "重整 ＄1000 - 1000" at bounding box center [382, 179] width 65 height 12
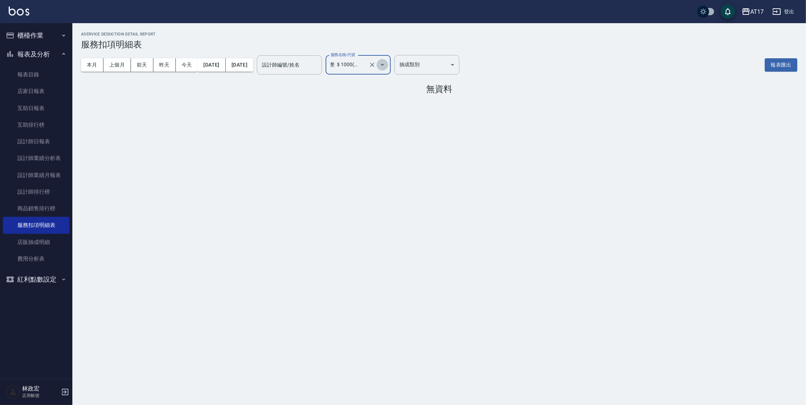
click at [387, 64] on icon "Open" at bounding box center [382, 64] width 9 height 9
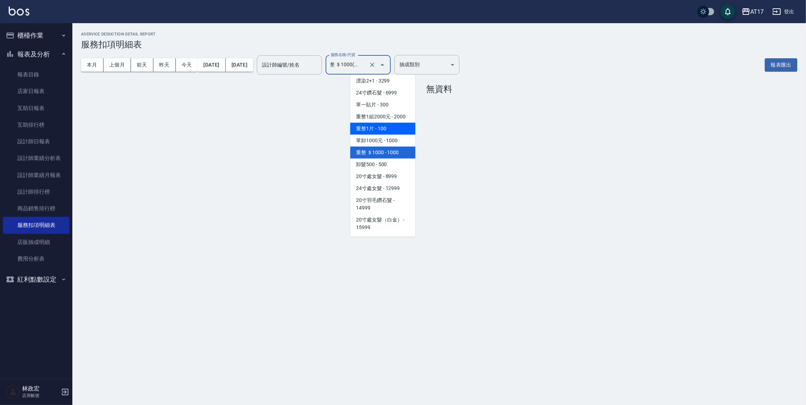
scroll to position [796, 0]
click at [397, 167] on span "卸髮500 - 500" at bounding box center [382, 161] width 65 height 12
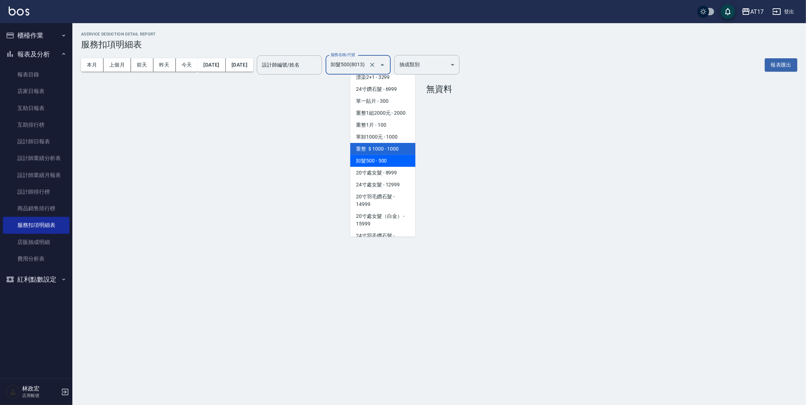
scroll to position [0, 0]
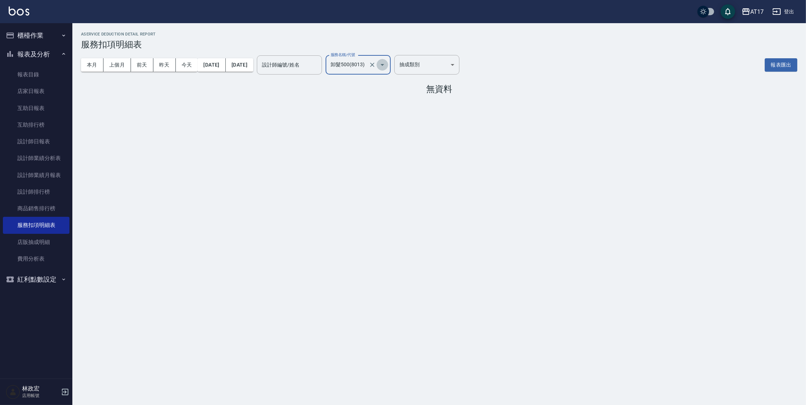
click at [387, 67] on icon "Open" at bounding box center [382, 64] width 9 height 9
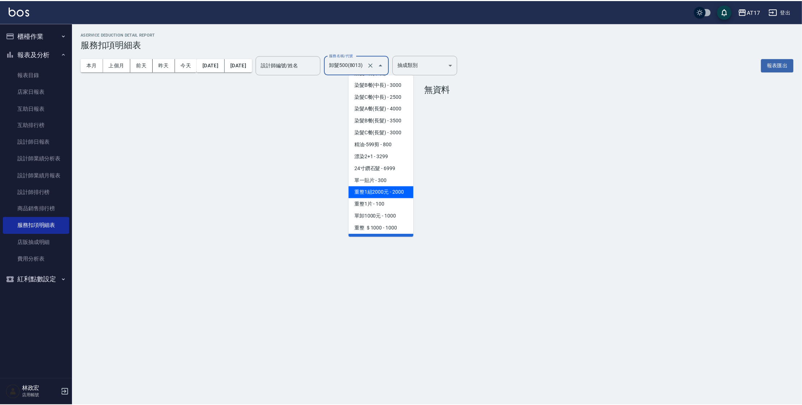
scroll to position [721, 0]
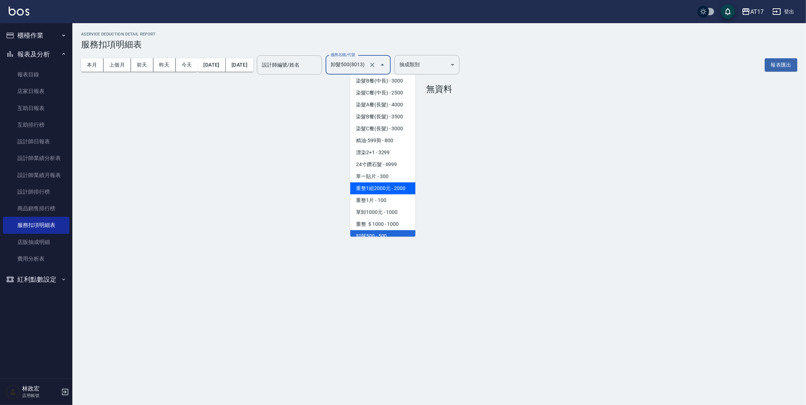
click at [381, 194] on span "重整1組2000元 - 2000" at bounding box center [382, 188] width 65 height 12
type input "重整1組2000元(7006)"
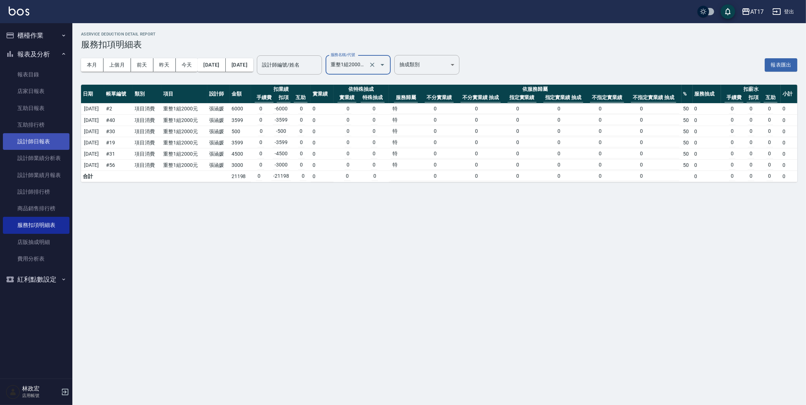
click at [38, 145] on link "設計師日報表" at bounding box center [36, 141] width 67 height 17
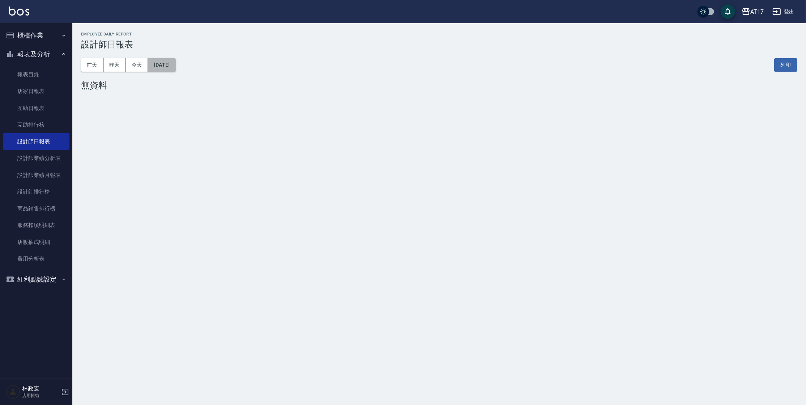
click at [164, 69] on button "[DATE]" at bounding box center [161, 64] width 27 height 13
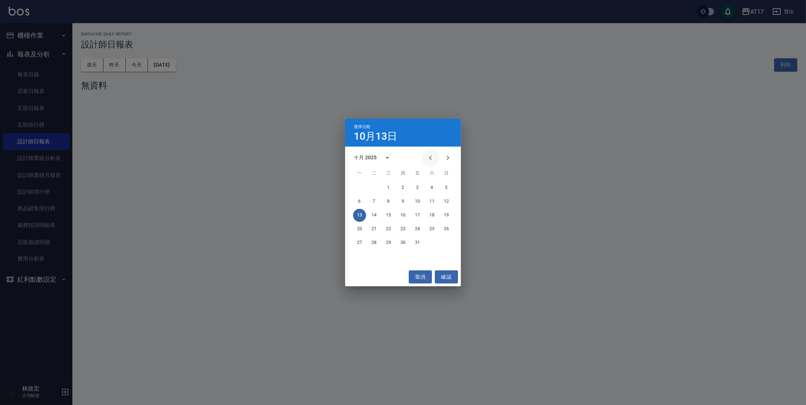
drag, startPoint x: 440, startPoint y: 160, endPoint x: 434, endPoint y: 160, distance: 5.8
click at [440, 160] on button "Next month" at bounding box center [447, 157] width 17 height 17
click at [423, 157] on button "Previous month" at bounding box center [430, 157] width 17 height 17
click at [425, 158] on button "Previous month" at bounding box center [430, 157] width 17 height 17
click at [368, 243] on button "30" at bounding box center [374, 242] width 13 height 13
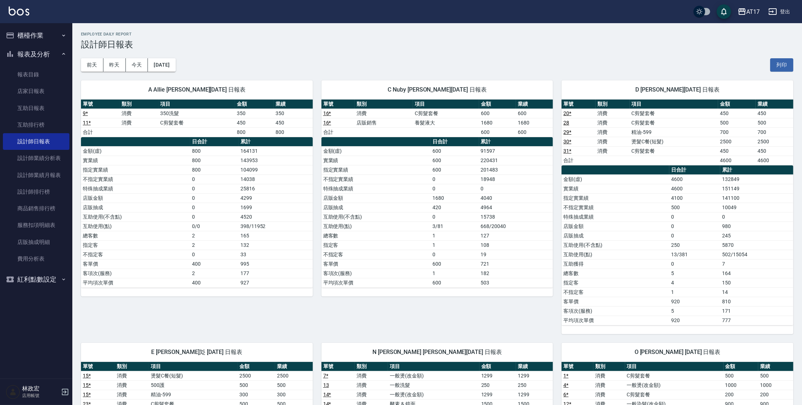
click at [247, 212] on td "4520" at bounding box center [276, 216] width 74 height 9
click at [291, 268] on tbody "金額(虛) 800 164131 實業績 800 143953 指定實業績 800 104099 不指定實業績 0 14038 特殊抽成業績 0 25816 …" at bounding box center [197, 216] width 232 height 141
click at [301, 324] on div "A Allie [PERSON_NAME][DATE] 日報表 單號 類別 項目 金額 業績 9 * 消費 350洗髮 350 350 11 * 消費 C剪髮…" at bounding box center [192, 203] width 241 height 262
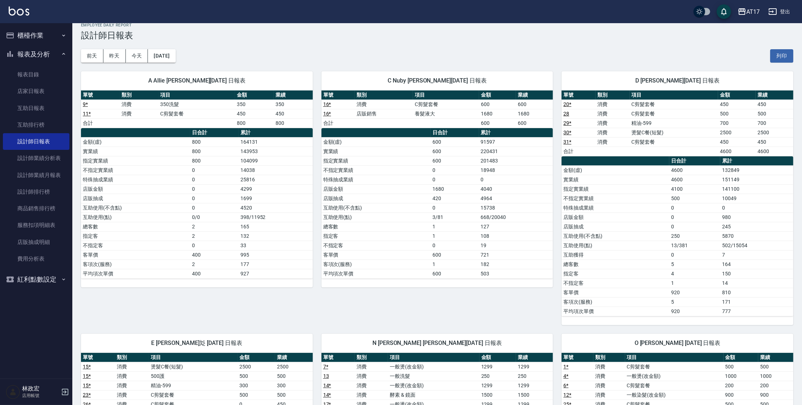
scroll to position [10, 0]
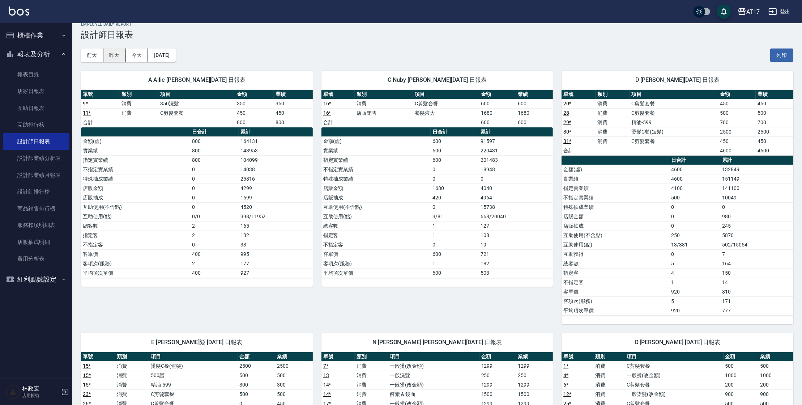
click at [111, 56] on button "昨天" at bounding box center [114, 54] width 22 height 13
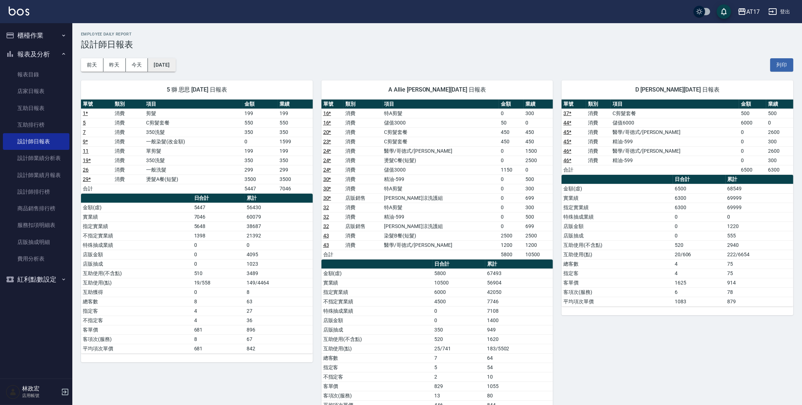
click at [169, 63] on button "[DATE]" at bounding box center [161, 64] width 27 height 13
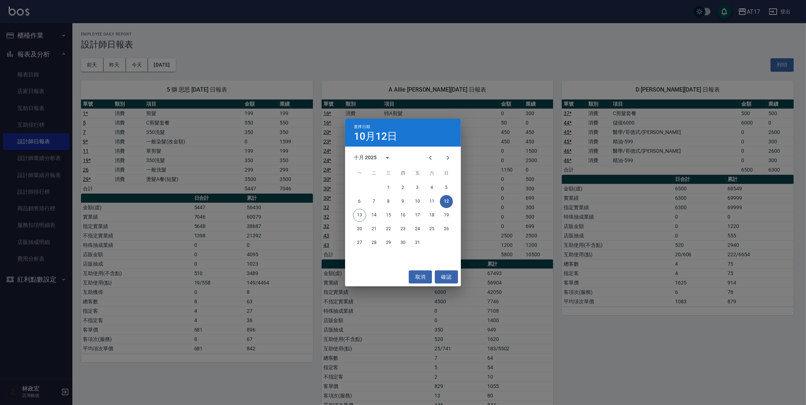
click at [170, 63] on div "選擇日期 [DATE] 十月 2025 一 二 三 四 五 六 日 1 2 3 4 5 6 7 8 9 10 11 12 13 14 15 16 17 18 …" at bounding box center [403, 202] width 806 height 405
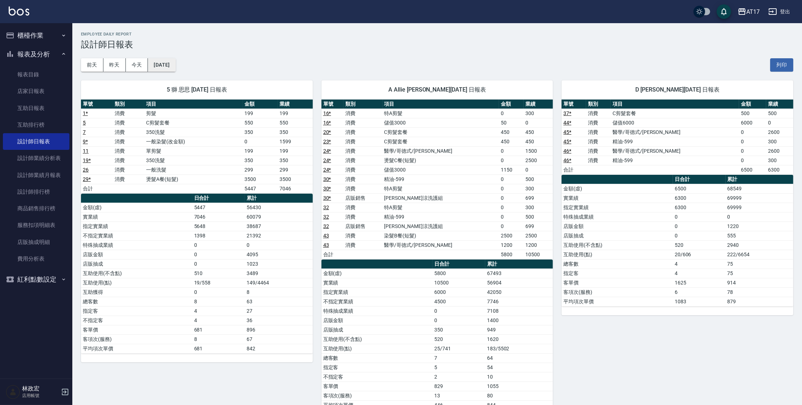
click at [159, 64] on button "[DATE]" at bounding box center [161, 64] width 27 height 13
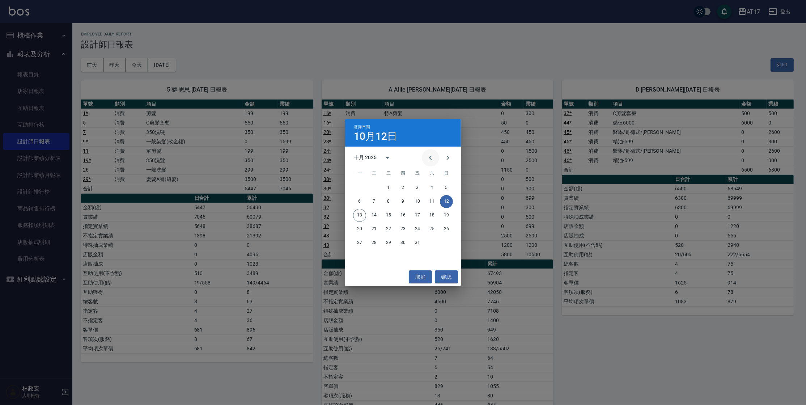
click at [428, 156] on icon "Previous month" at bounding box center [430, 157] width 9 height 9
click at [375, 243] on button "30" at bounding box center [374, 242] width 13 height 13
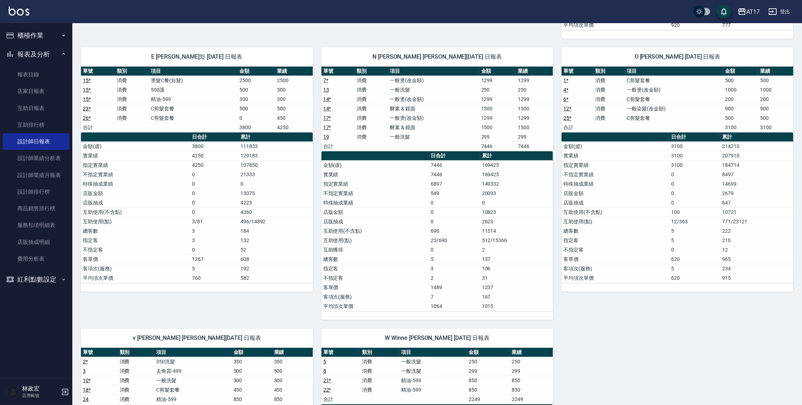
scroll to position [487, 0]
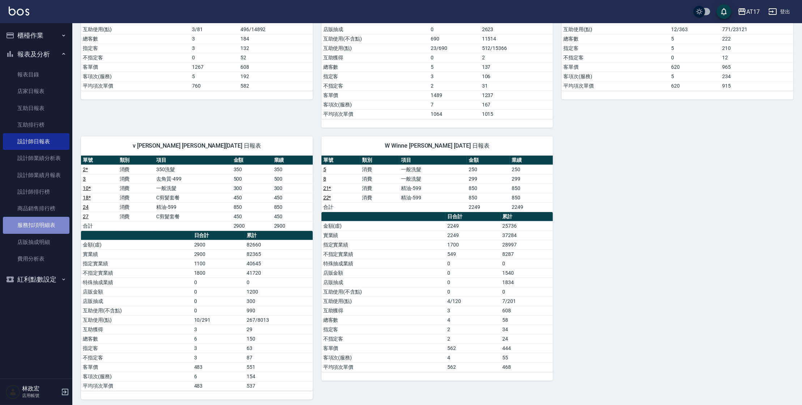
click at [31, 230] on link "服務扣項明細表" at bounding box center [36, 225] width 67 height 17
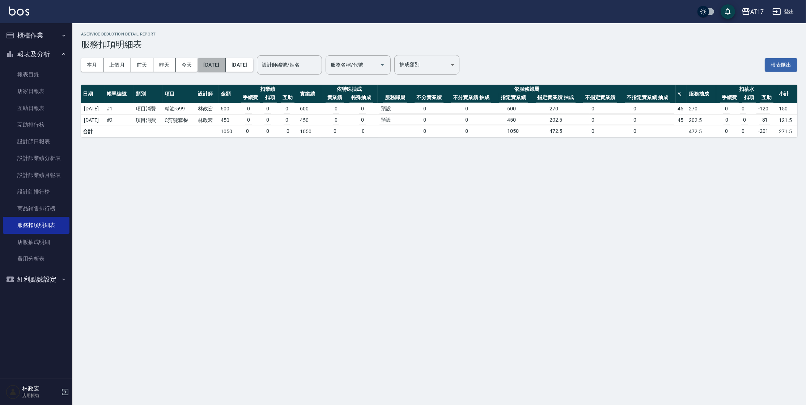
click at [225, 67] on button "[DATE]" at bounding box center [212, 64] width 28 height 13
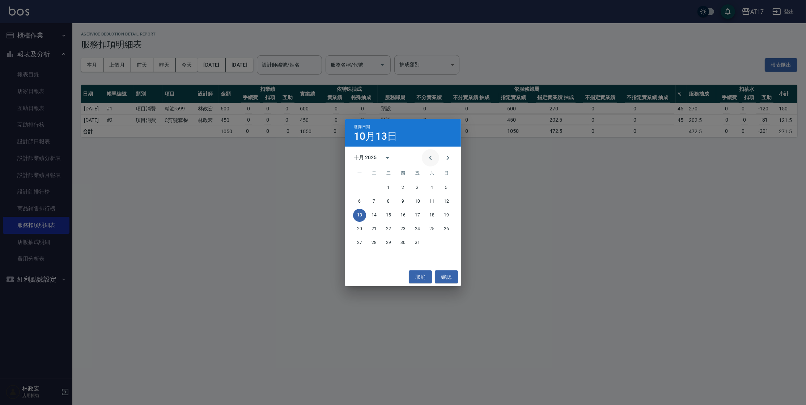
click at [426, 157] on icon "Previous month" at bounding box center [430, 157] width 9 height 9
drag, startPoint x: 356, startPoint y: 186, endPoint x: 362, endPoint y: 186, distance: 6.6
click at [356, 186] on button "1" at bounding box center [359, 187] width 13 height 13
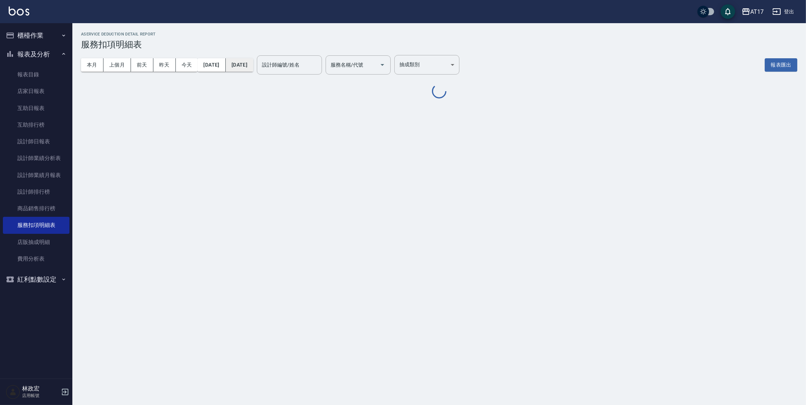
click at [252, 69] on button "[DATE]" at bounding box center [239, 64] width 27 height 13
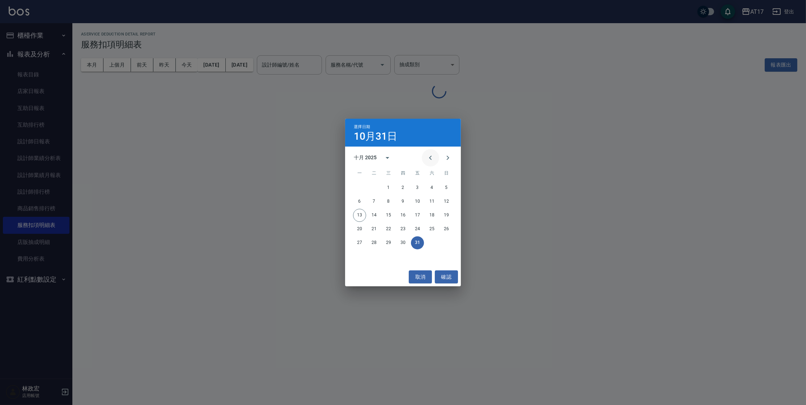
click at [431, 157] on icon "Previous month" at bounding box center [430, 157] width 9 height 9
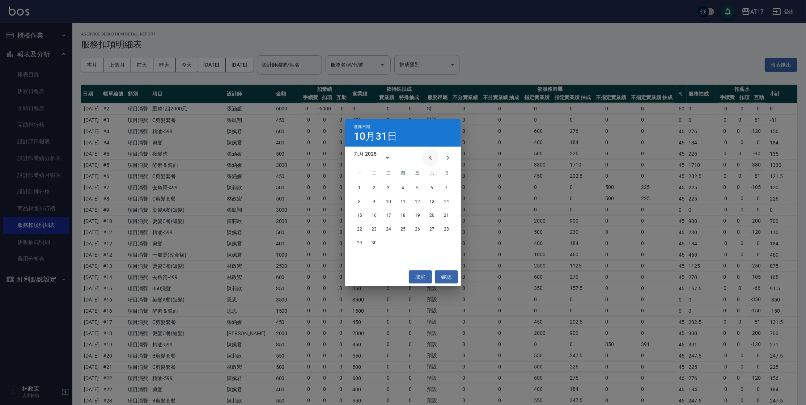
click at [431, 160] on icon "Previous month" at bounding box center [430, 157] width 9 height 9
click at [445, 160] on icon "Next month" at bounding box center [448, 157] width 9 height 9
click at [371, 239] on button "30" at bounding box center [374, 242] width 13 height 13
click at [453, 277] on button "確認" at bounding box center [446, 276] width 23 height 13
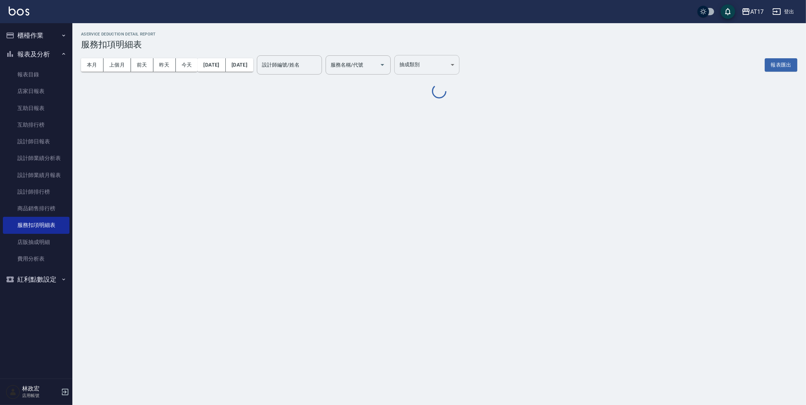
click at [453, 64] on body "AT17 登出 櫃檯作業 打帳單 帳單列表 現金收支登錄 每日結帳 報表及分析 報表目錄 店家日報表 互助日報表 互助排行榜 設計師日報表 設計師業績分析表 …" at bounding box center [403, 202] width 806 height 405
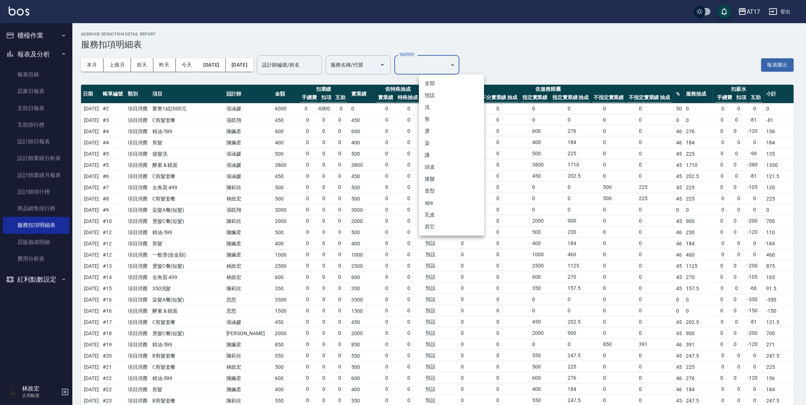
drag, startPoint x: 458, startPoint y: 56, endPoint x: 407, endPoint y: 66, distance: 51.5
click at [458, 56] on div at bounding box center [403, 202] width 806 height 405
click at [408, 68] on div at bounding box center [403, 202] width 806 height 405
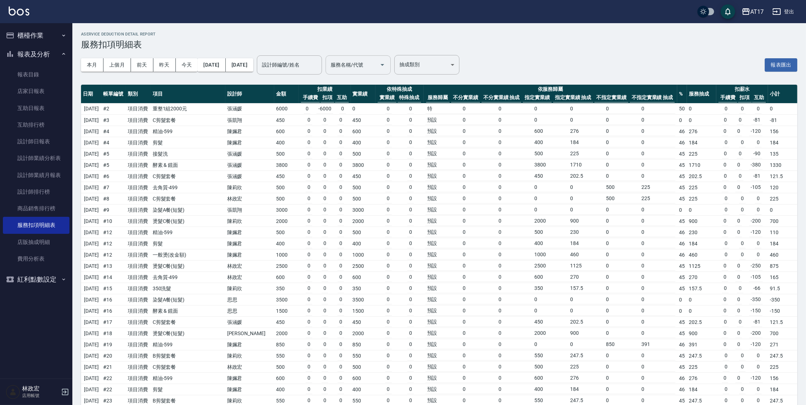
click at [387, 65] on icon "Open" at bounding box center [382, 64] width 9 height 9
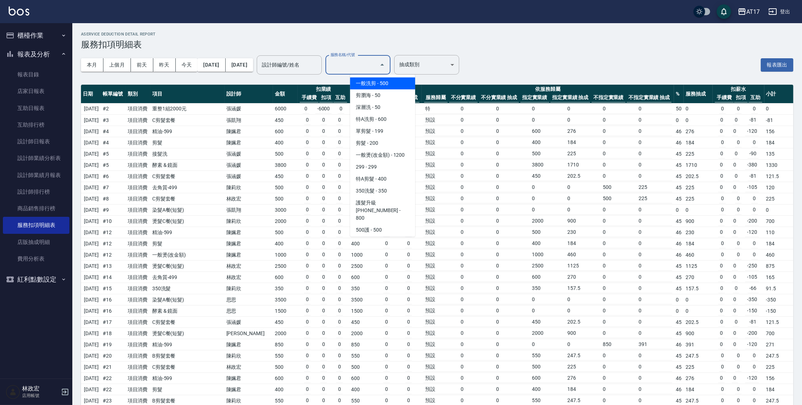
click at [387, 64] on icon "Close" at bounding box center [382, 64] width 9 height 9
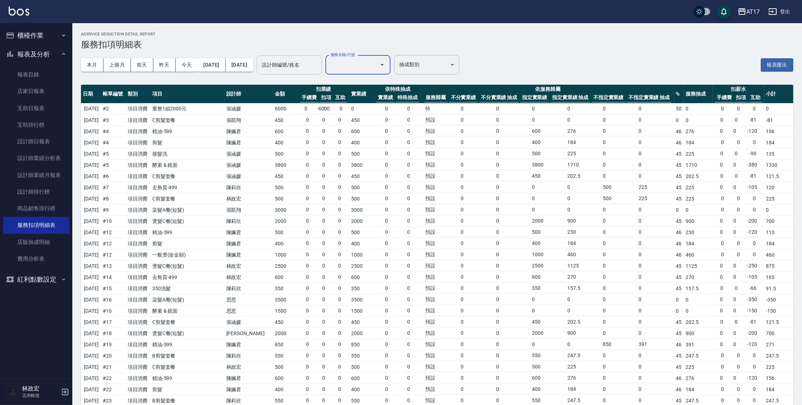
click at [319, 67] on input "設計師編號/姓名" at bounding box center [289, 65] width 59 height 13
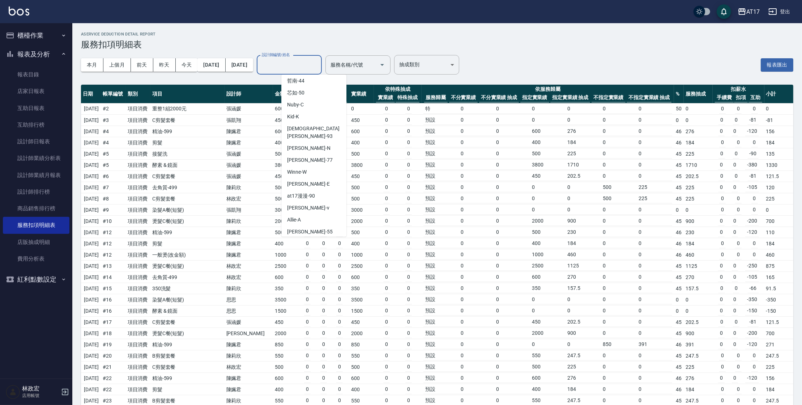
scroll to position [108, 0]
drag, startPoint x: 313, startPoint y: 202, endPoint x: 308, endPoint y: 196, distance: 7.2
click at [313, 204] on div "[PERSON_NAME] -v" at bounding box center [313, 210] width 65 height 12
type input "[PERSON_NAME]-v"
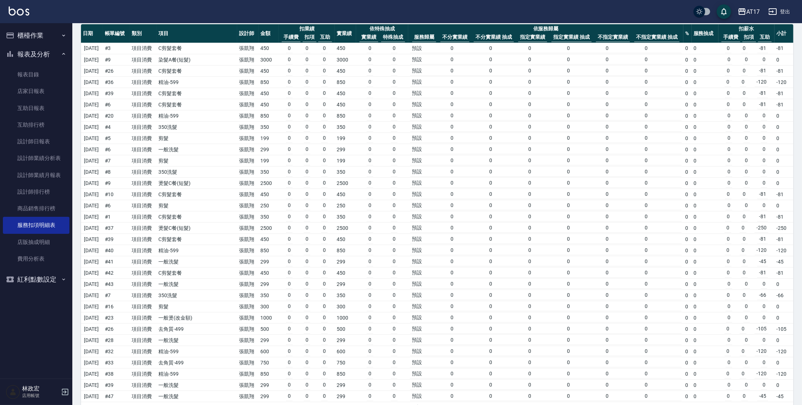
scroll to position [10, 0]
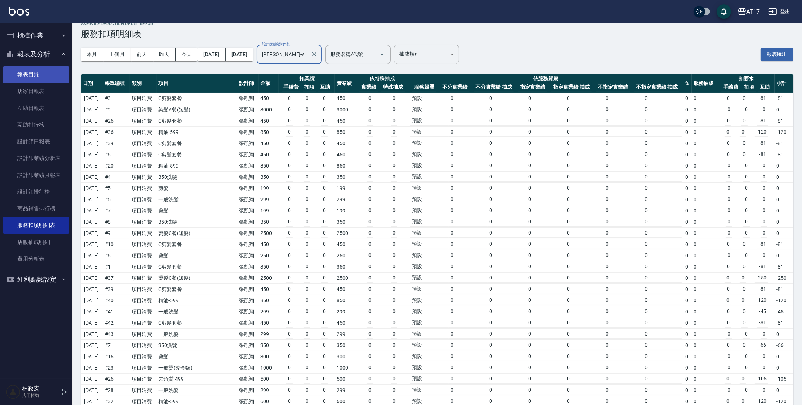
click at [40, 81] on link "報表目錄" at bounding box center [36, 74] width 67 height 17
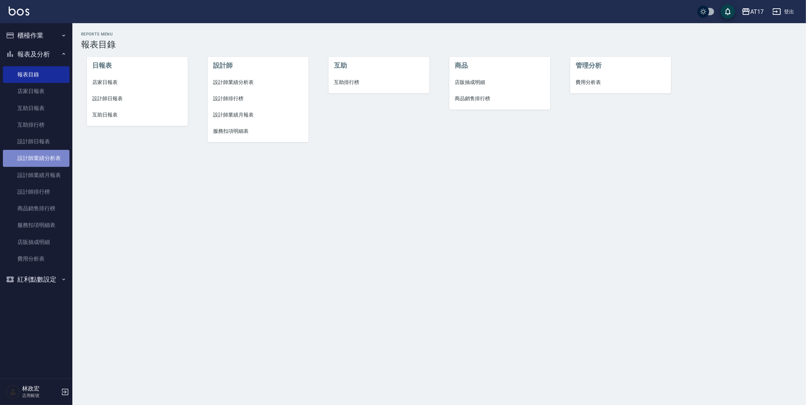
click at [32, 153] on link "設計師業績分析表" at bounding box center [36, 158] width 67 height 17
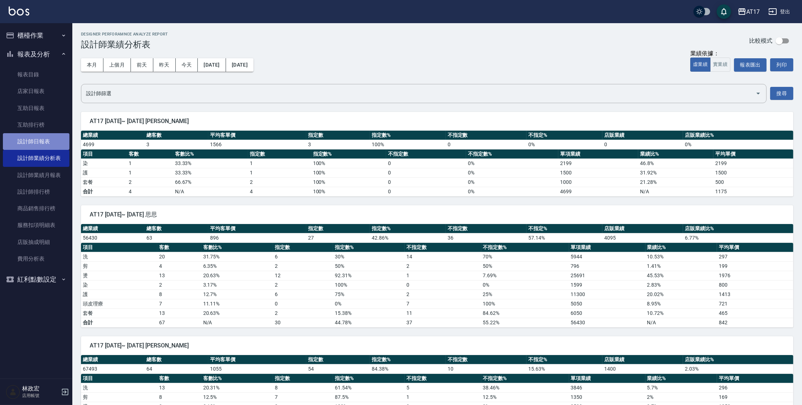
click at [33, 147] on link "設計師日報表" at bounding box center [36, 141] width 67 height 17
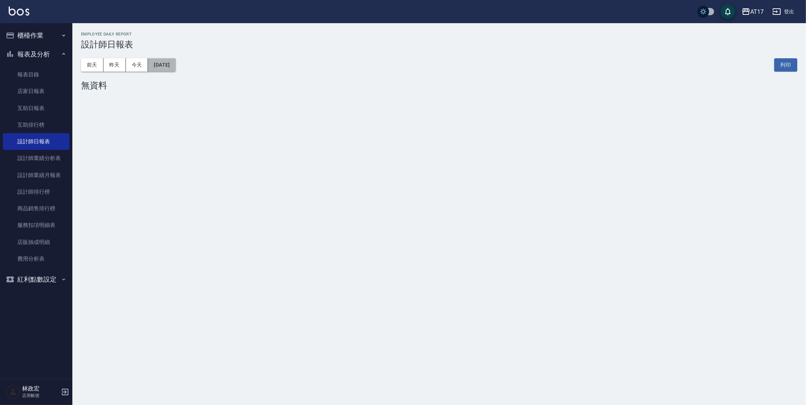
click at [161, 63] on button "[DATE]" at bounding box center [161, 64] width 27 height 13
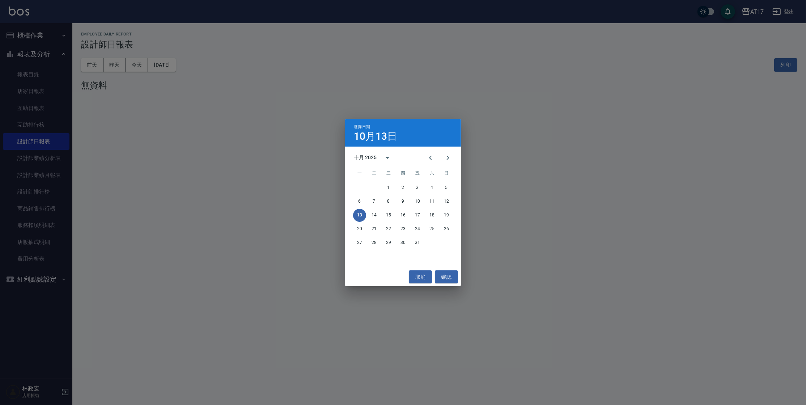
click at [159, 65] on div "選擇日期 [DATE] 十月 2025 一 二 三 四 五 六 日 1 2 3 4 5 6 7 8 9 10 11 12 13 14 15 16 17 18 …" at bounding box center [403, 202] width 806 height 405
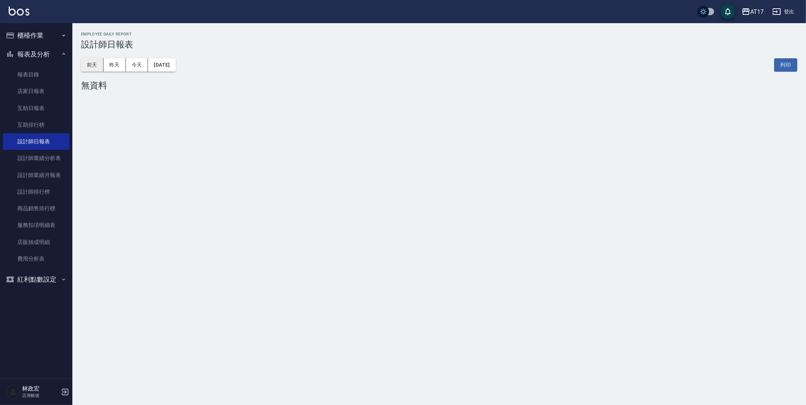
click at [101, 64] on button "前天" at bounding box center [92, 64] width 22 height 13
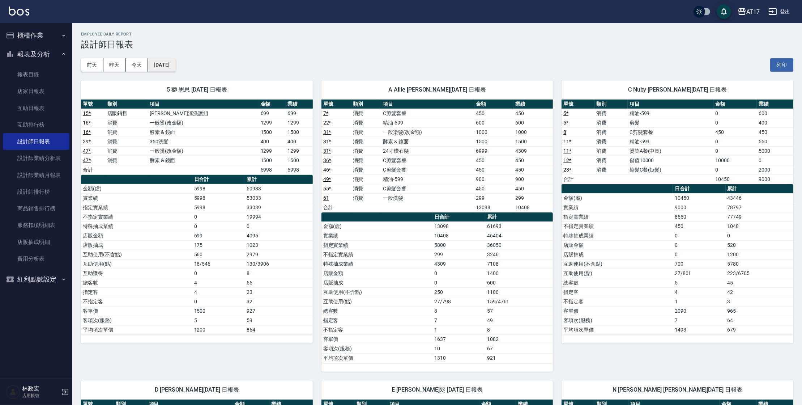
click at [162, 62] on button "[DATE]" at bounding box center [161, 64] width 27 height 13
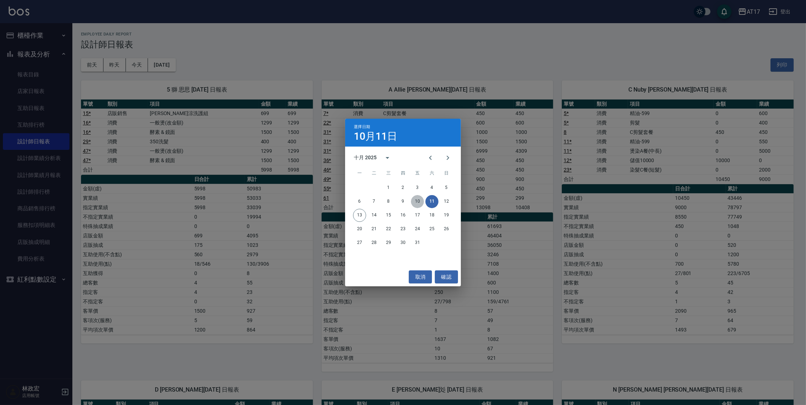
click at [420, 201] on button "10" at bounding box center [417, 201] width 13 height 13
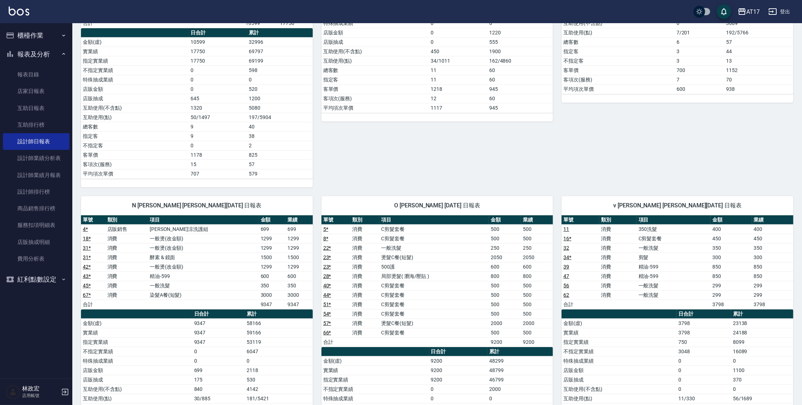
scroll to position [589, 0]
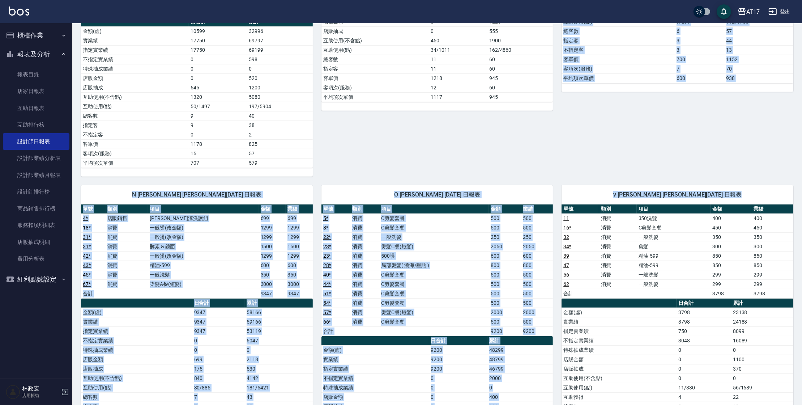
drag, startPoint x: 802, startPoint y: 209, endPoint x: 828, endPoint y: 136, distance: 77.8
click at [802, 136] on html "AT17 登出 櫃檯作業 打帳單 帳單列表 現金收支登錄 每日結帳 報表及分析 報表目錄 店家日報表 互助日報表 互助排行榜 設計師日報表 設計師業績分析表 …" at bounding box center [401, 70] width 802 height 1318
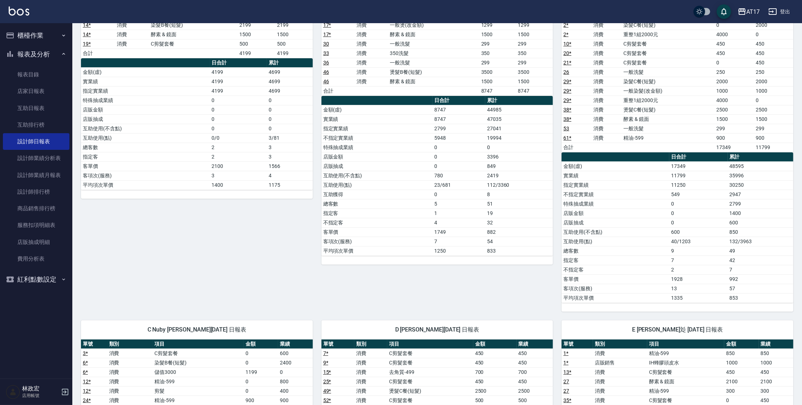
scroll to position [0, 0]
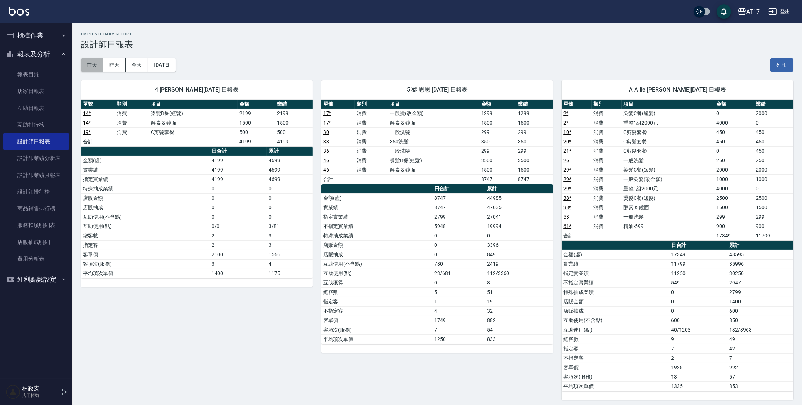
click at [93, 67] on button "前天" at bounding box center [92, 64] width 22 height 13
